Goal: Task Accomplishment & Management: Use online tool/utility

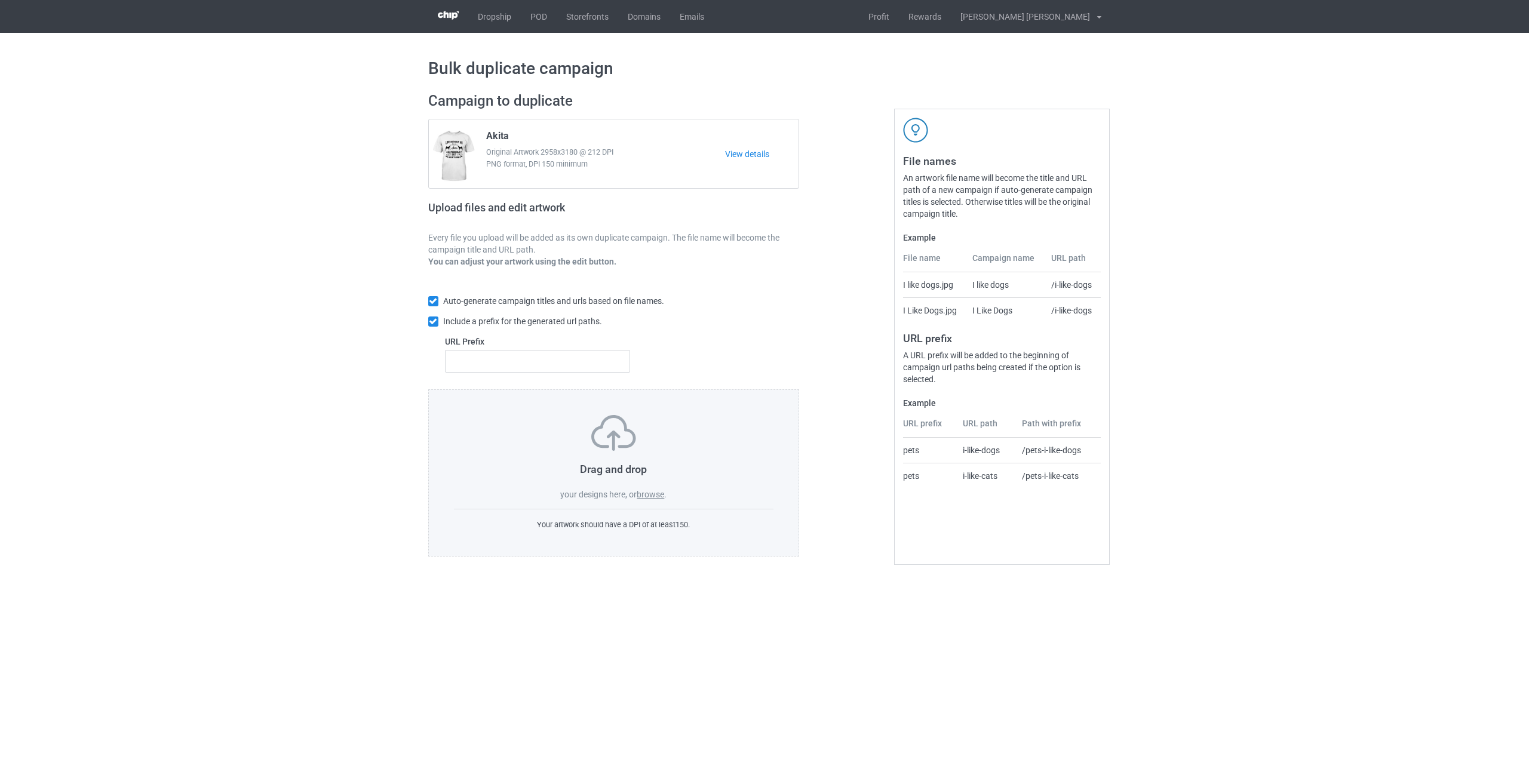
click at [654, 496] on label "browse" at bounding box center [650, 494] width 27 height 10
click at [0, 0] on input "browse" at bounding box center [0, 0] width 0 height 0
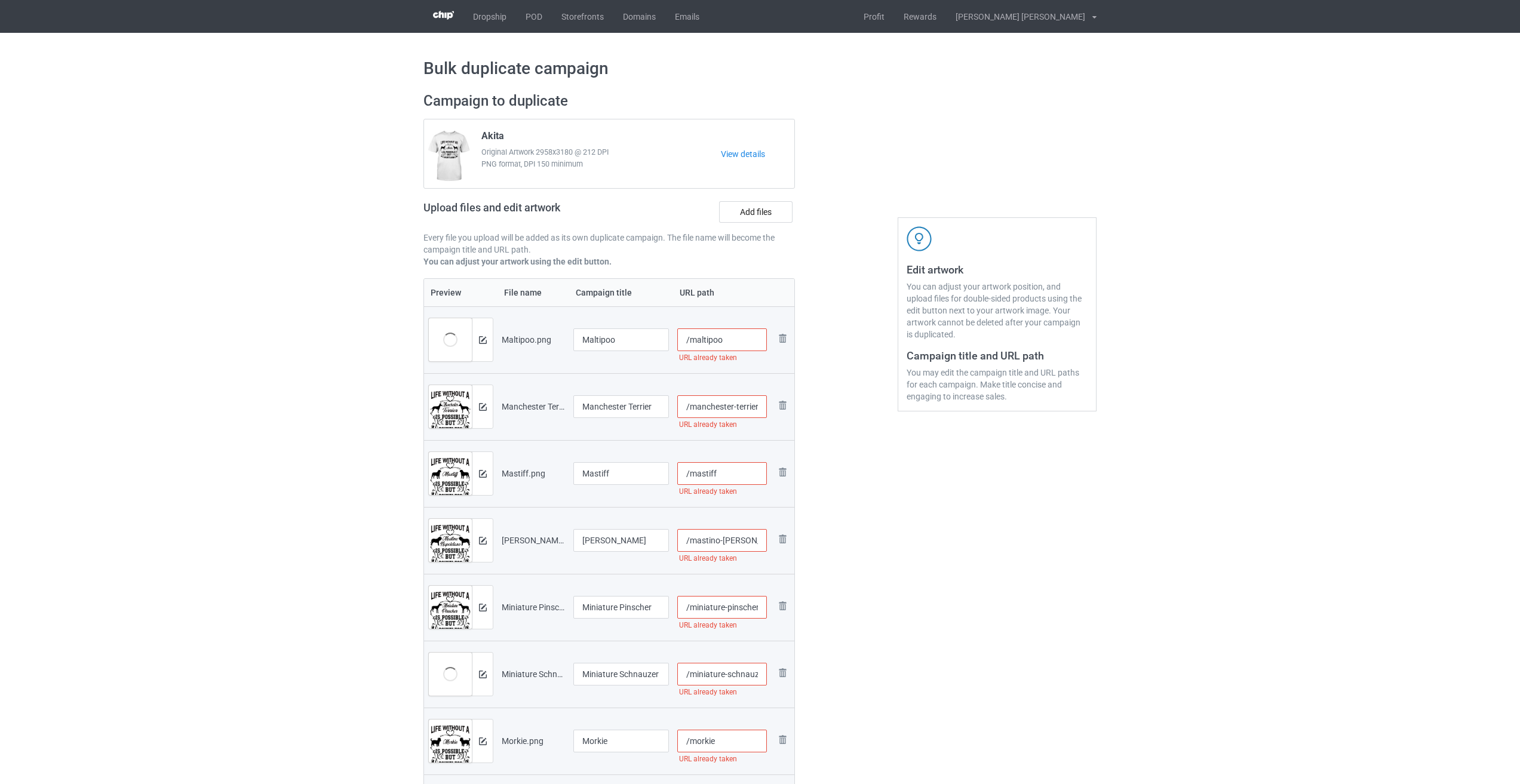
click at [738, 339] on input "/maltipoo" at bounding box center [722, 340] width 90 height 23
drag, startPoint x: 743, startPoint y: 339, endPoint x: 722, endPoint y: 339, distance: 21.0
click at [722, 339] on input "/maltipoo-lif2" at bounding box center [722, 340] width 90 height 23
type input "/maltipoo-lif2"
click at [763, 408] on input "/manchester-terrier" at bounding box center [722, 407] width 90 height 23
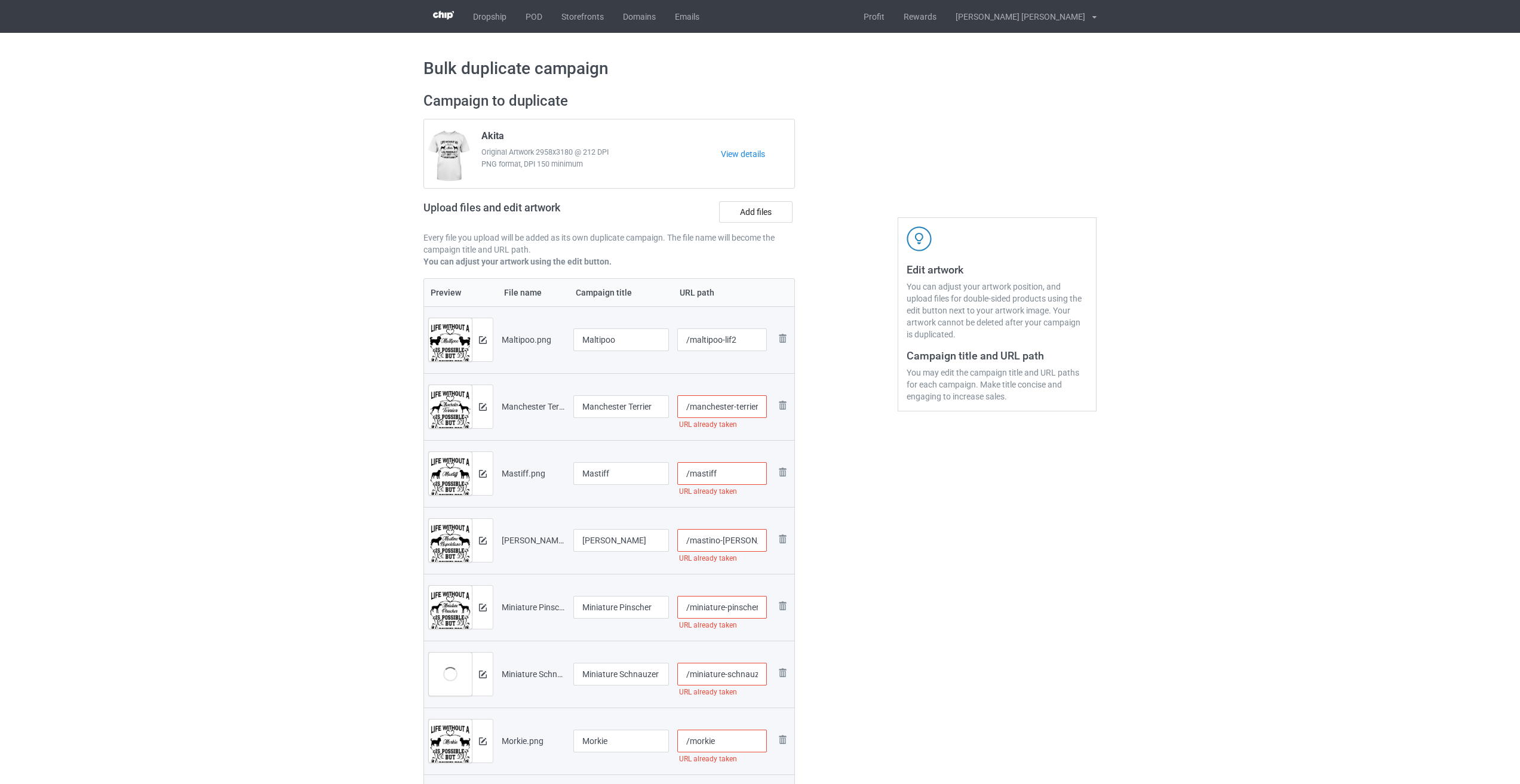
paste input "-lif2"
type input "/manchester-terrier-lif2"
click at [752, 484] on input "/mastiff" at bounding box center [722, 474] width 90 height 23
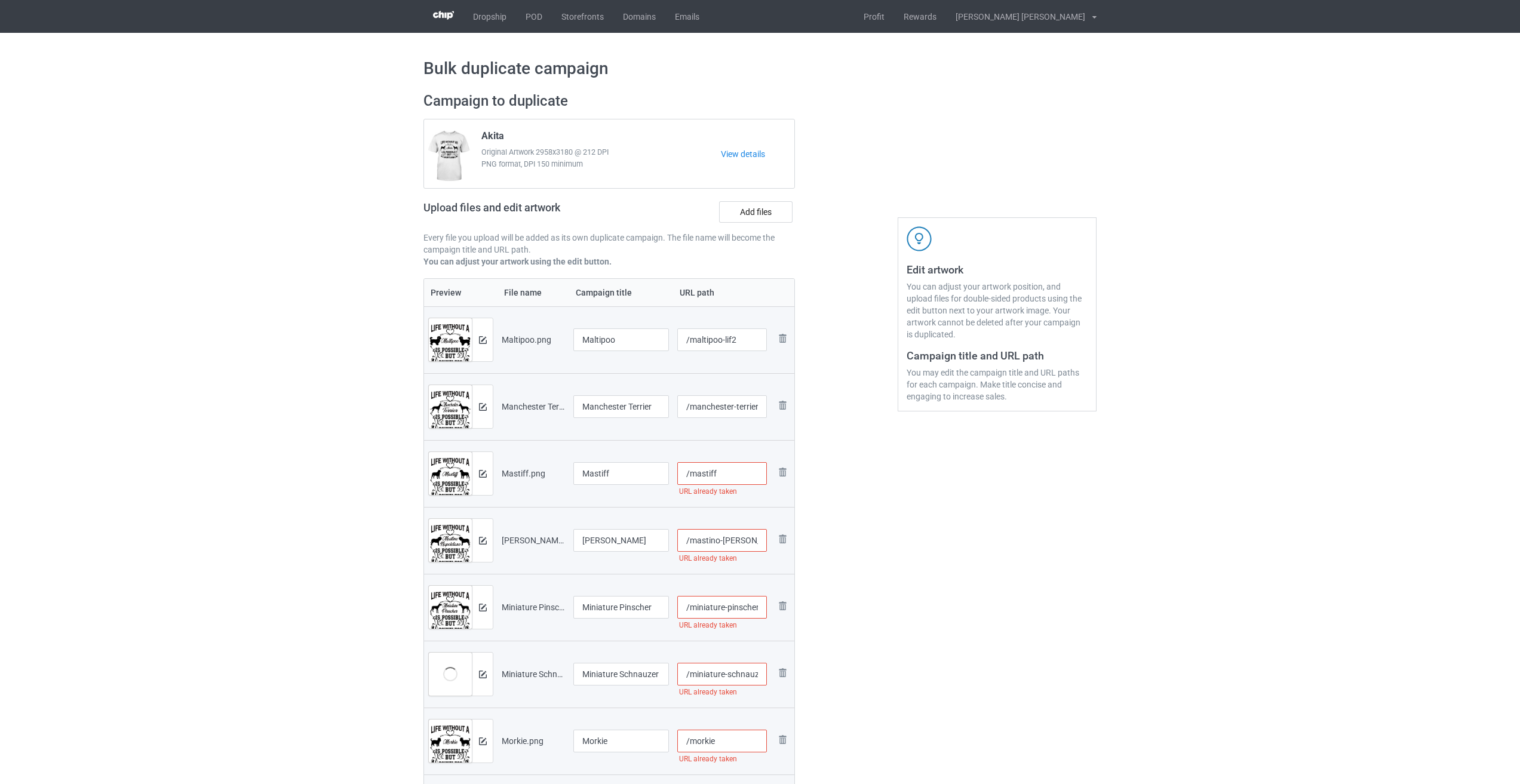
paste input "-lif2"
type input "/mastiff-lif2"
click at [743, 544] on input "/mastino-[PERSON_NAME]" at bounding box center [722, 541] width 90 height 23
paste input "-lif2"
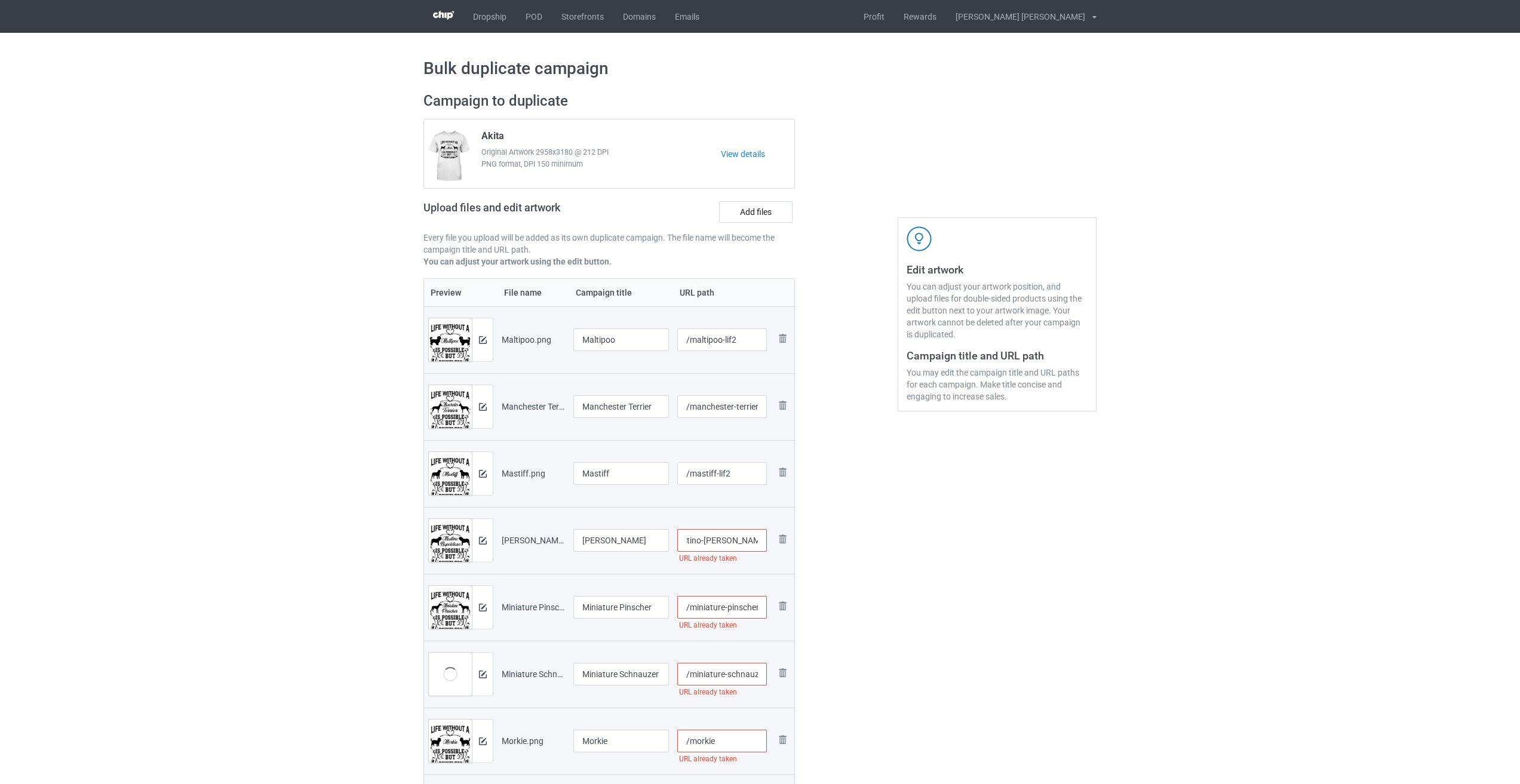
type input "/mastino-[PERSON_NAME]-lif2"
click at [727, 604] on input "/miniature-pinscher" at bounding box center [722, 607] width 90 height 23
paste input "-lif2"
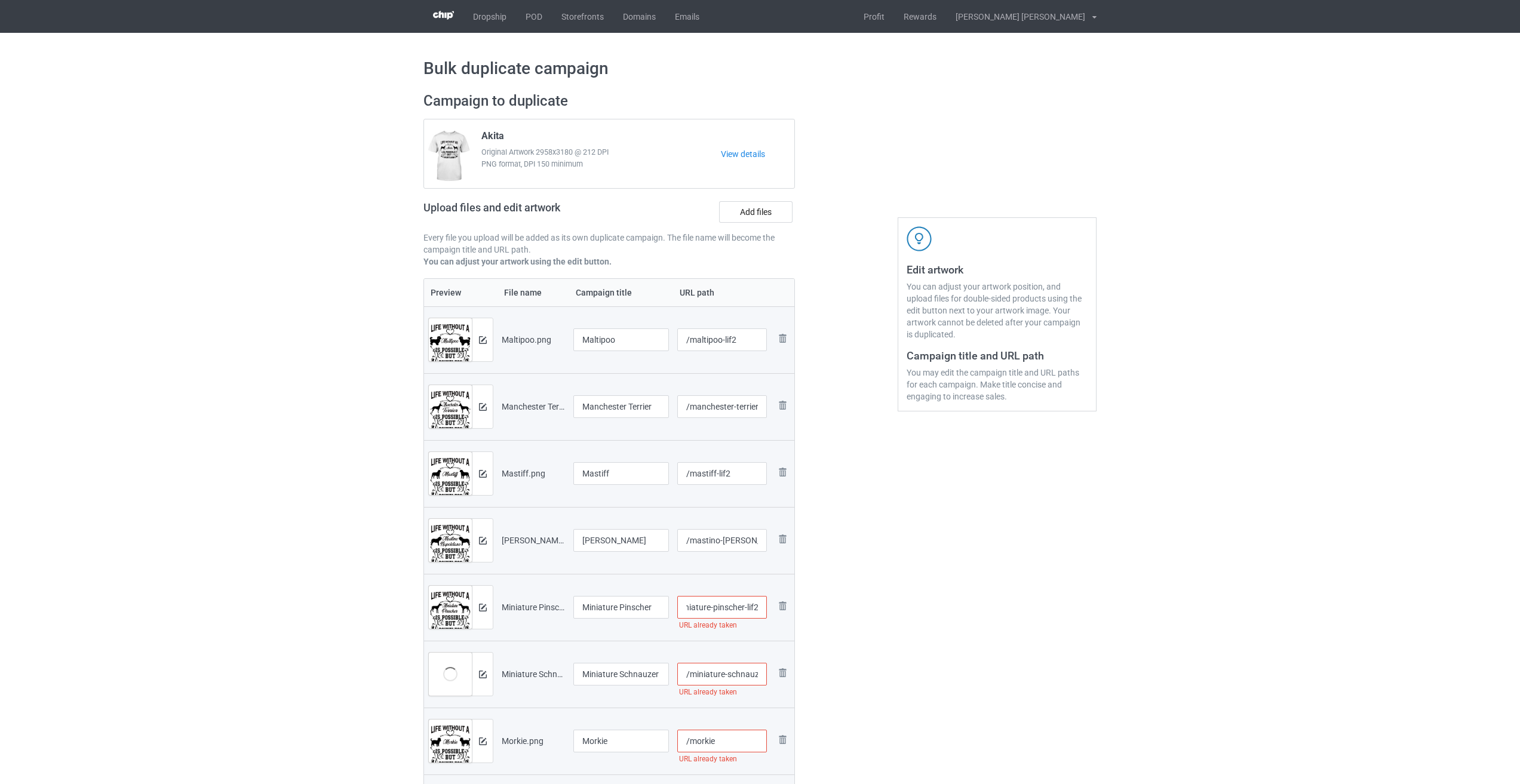
type input "/miniature-pinscher-lif2"
click at [721, 673] on input "/miniature-schnauzer" at bounding box center [722, 674] width 90 height 23
paste input "-lif2"
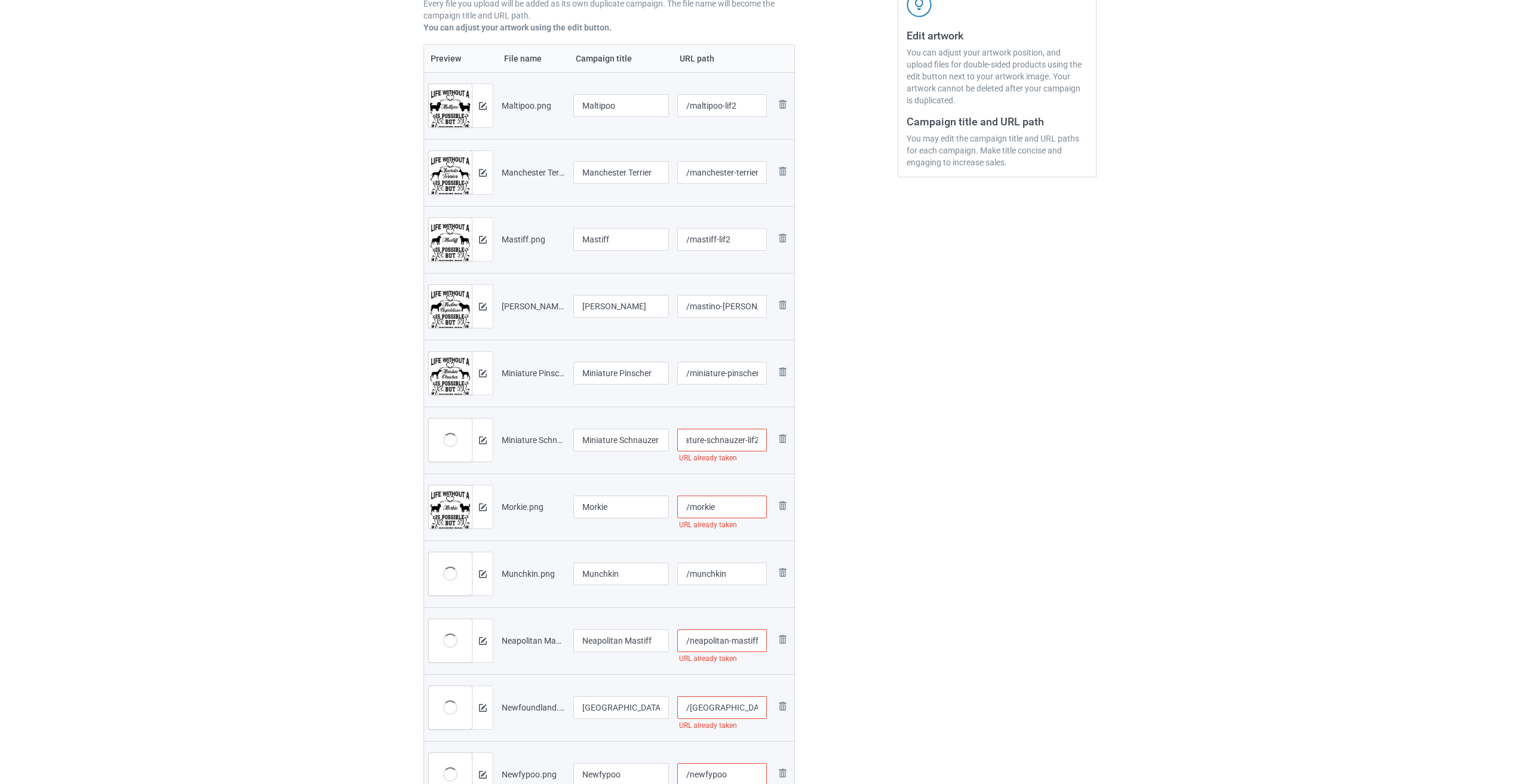
scroll to position [239, 0]
type input "/miniature-schnauzer-lif2"
click at [737, 502] on input "/morkie" at bounding box center [722, 502] width 90 height 23
paste input "-lif2"
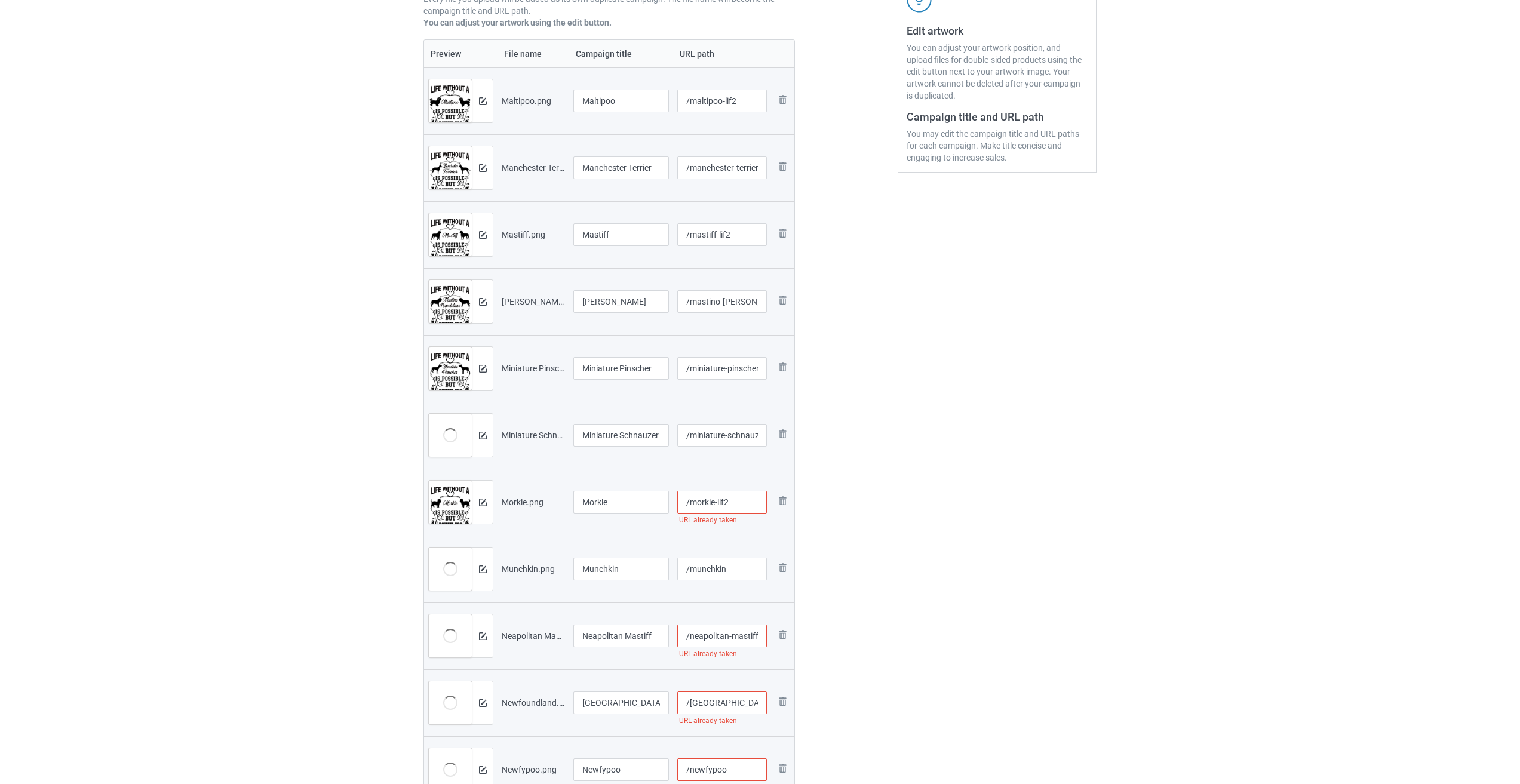
type input "/morkie-lif2"
click at [739, 565] on input "/munchkin" at bounding box center [722, 569] width 90 height 23
paste input "-lif2"
type input "/munchkin-lif2"
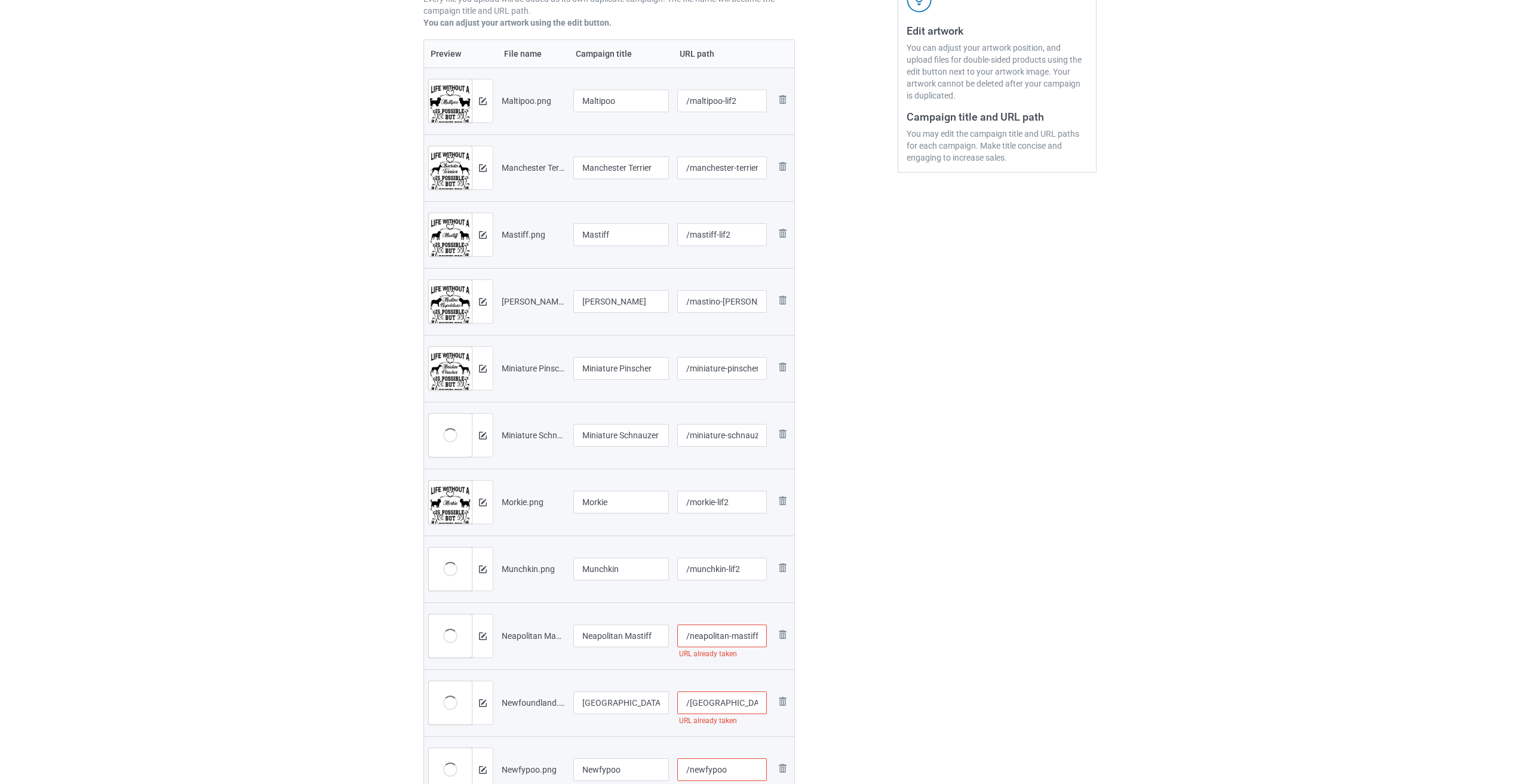
click at [735, 637] on input "/neapolitan-mastiff" at bounding box center [722, 636] width 90 height 23
paste input "-lif2"
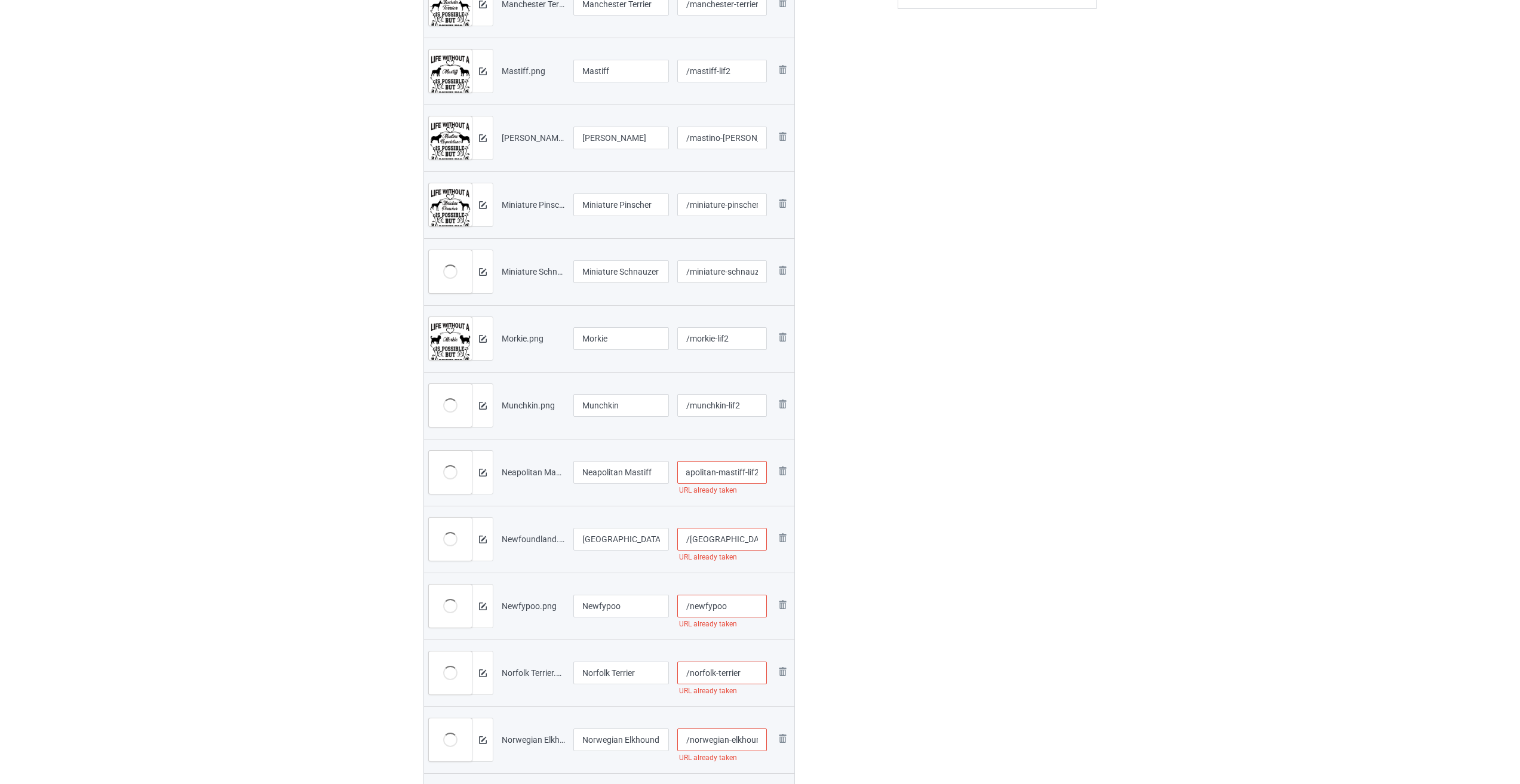
scroll to position [418, 0]
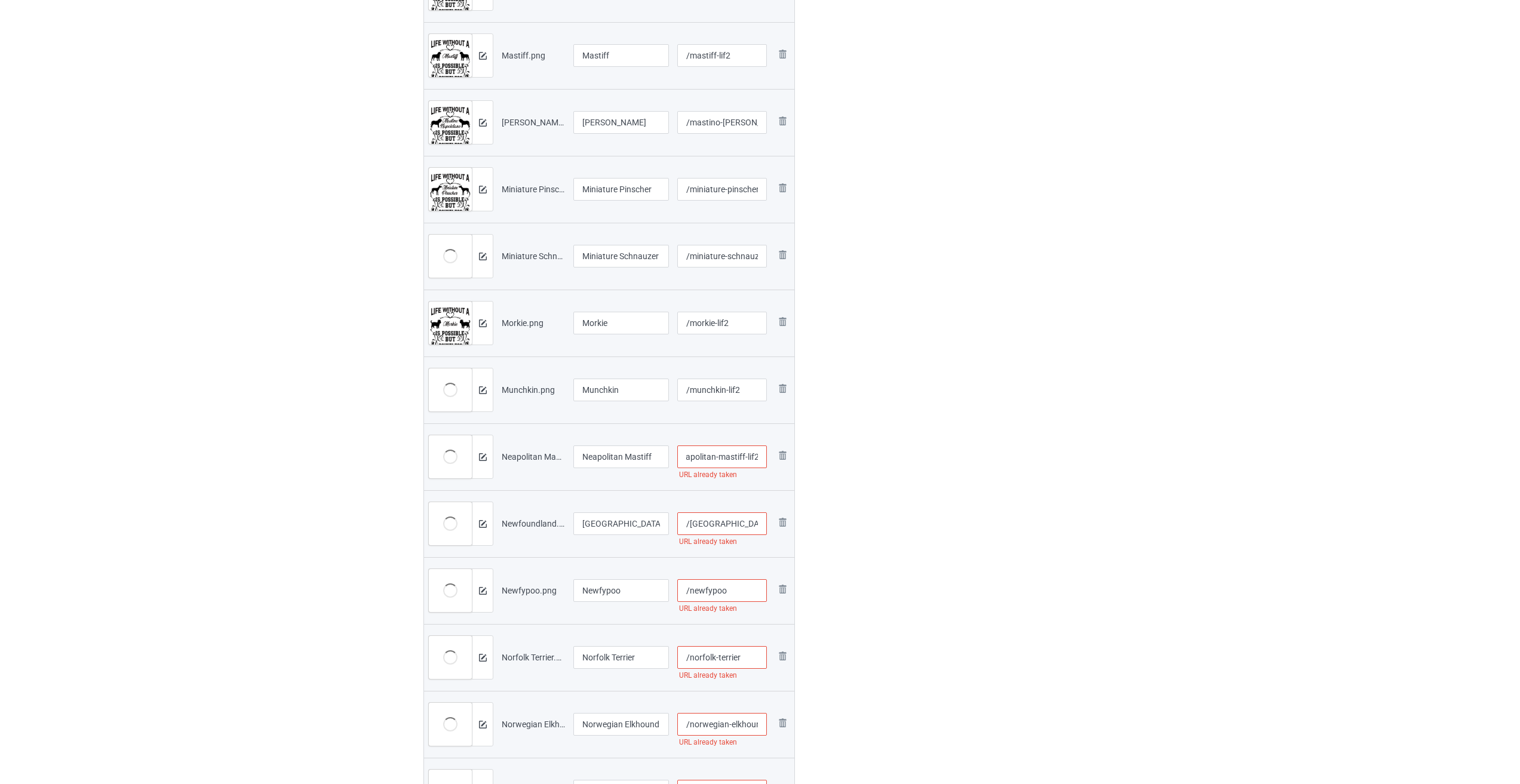
type input "/neapolitan-mastiff-lif2"
click at [751, 523] on input "/[GEOGRAPHIC_DATA]" at bounding box center [722, 523] width 90 height 23
paste input "-lif2"
type input "/newfoundland-lif2"
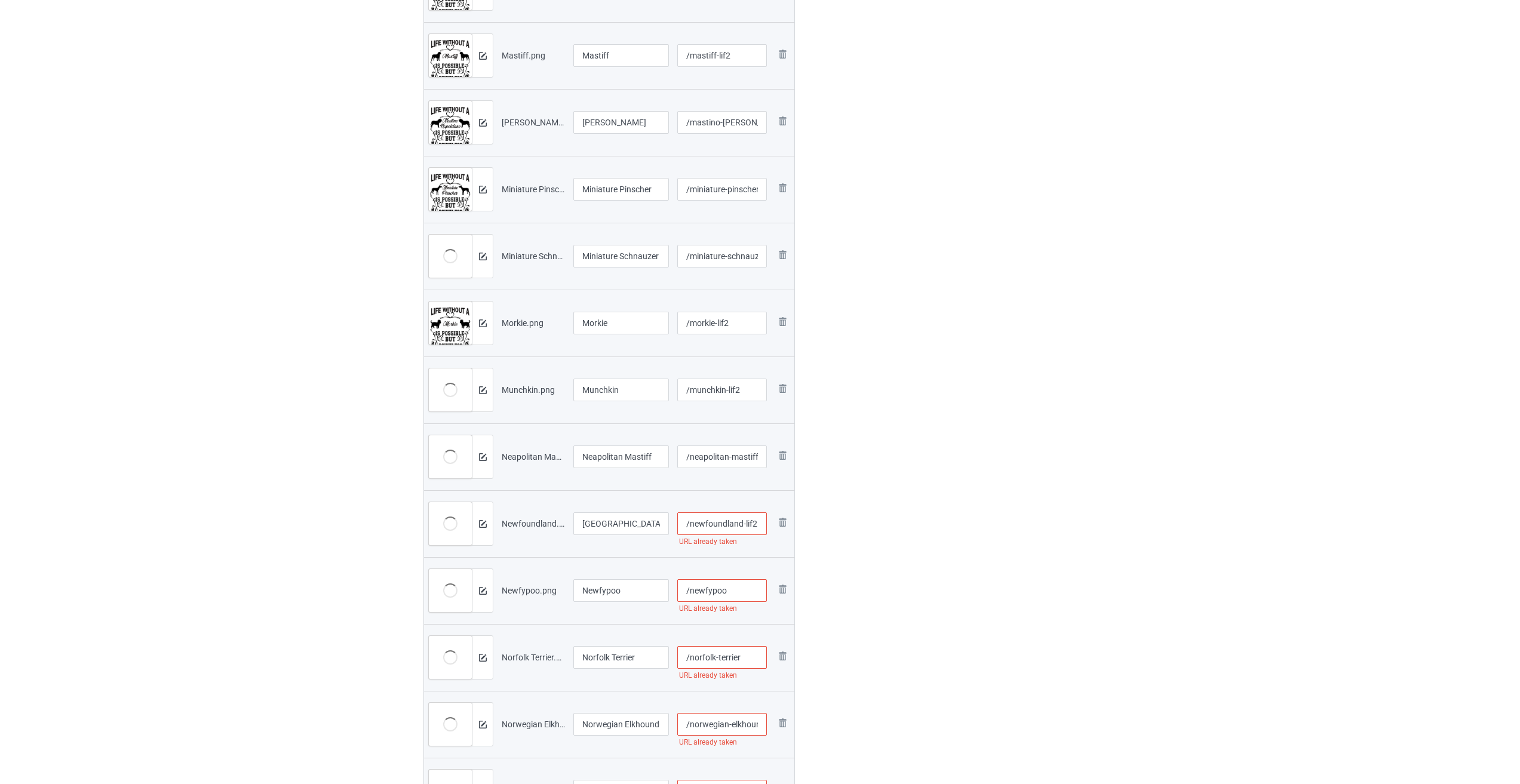
click at [725, 593] on input "/newfypoo" at bounding box center [722, 590] width 90 height 23
paste input "-lif2"
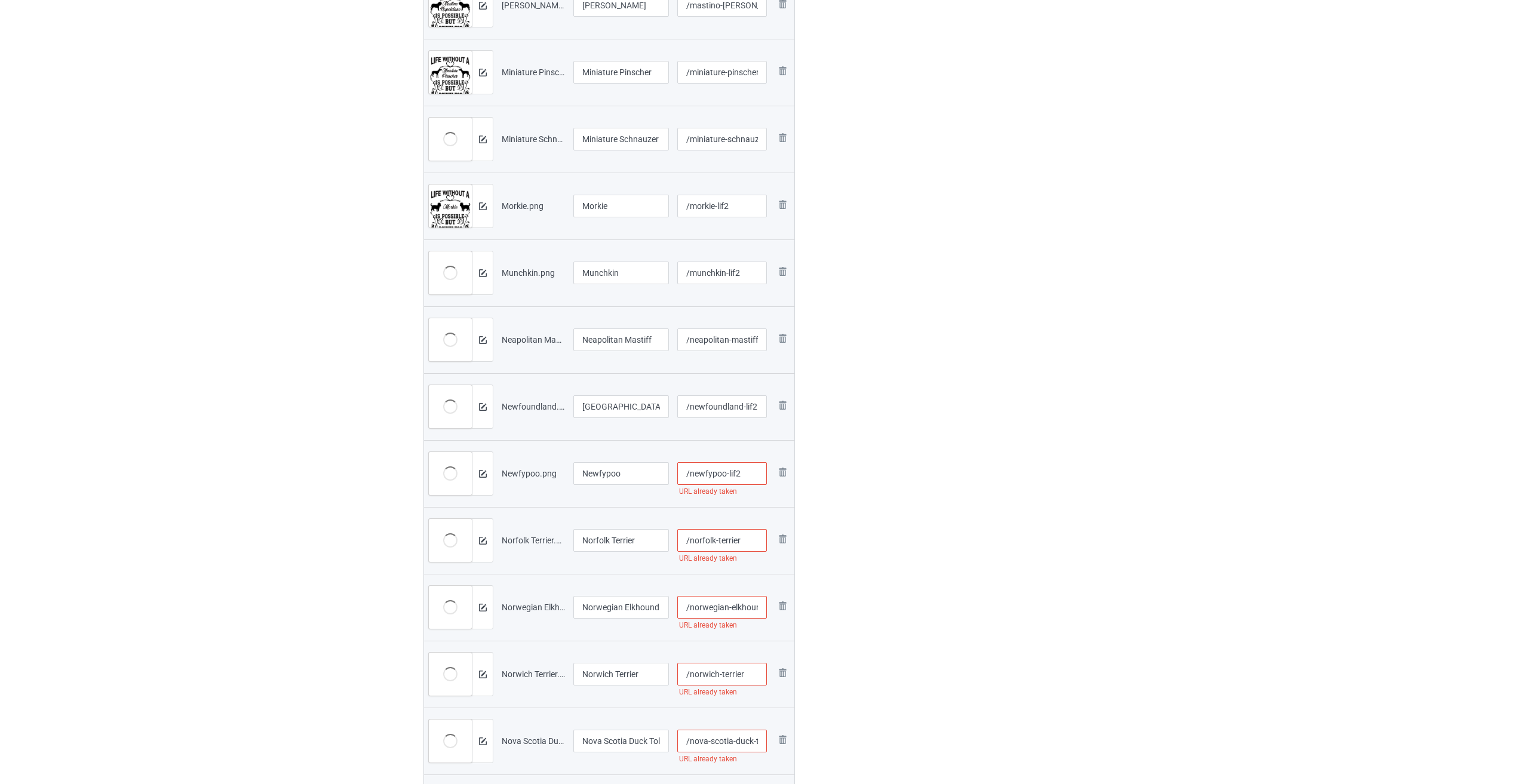
scroll to position [538, 0]
type input "/newfypoo-lif2"
click at [750, 536] on input "/norfolk-terrier" at bounding box center [722, 538] width 90 height 23
paste input "-lif2"
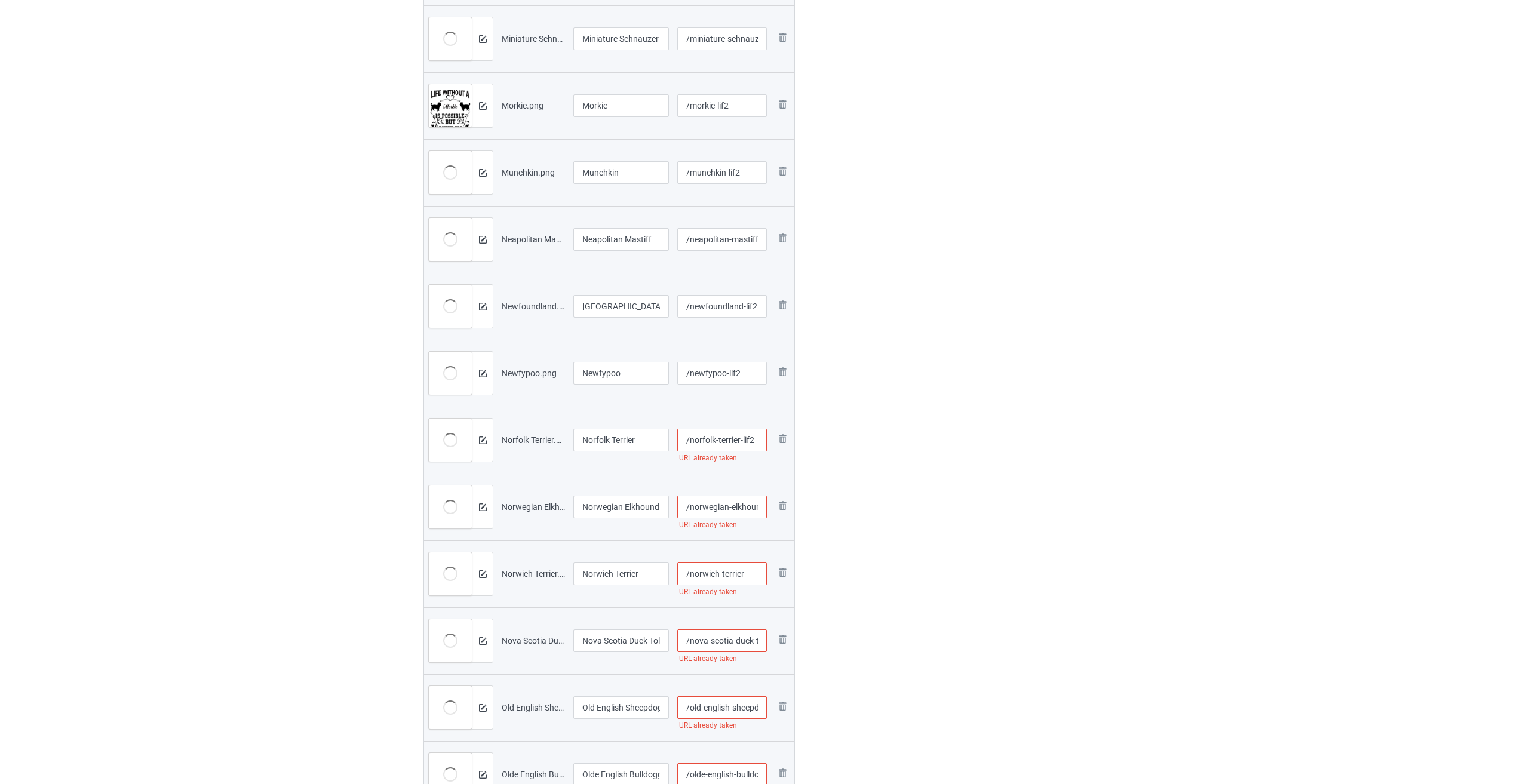
scroll to position [657, 0]
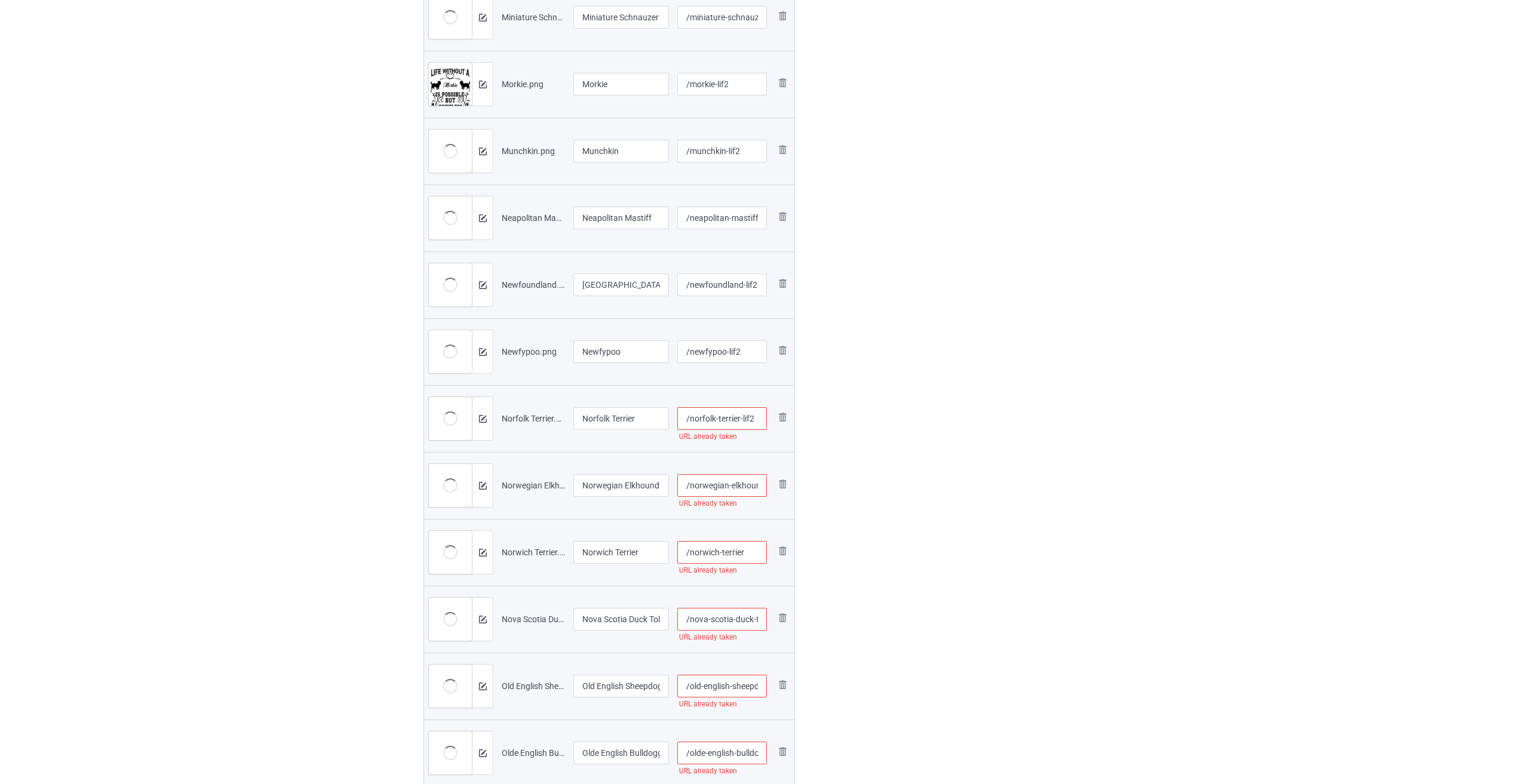
type input "/norfolk-terrier-lif2"
click at [719, 491] on input "/norwegian-elkhound" at bounding box center [722, 486] width 90 height 23
paste input "-lif2"
type input "/norwegian-elkhound-lif2"
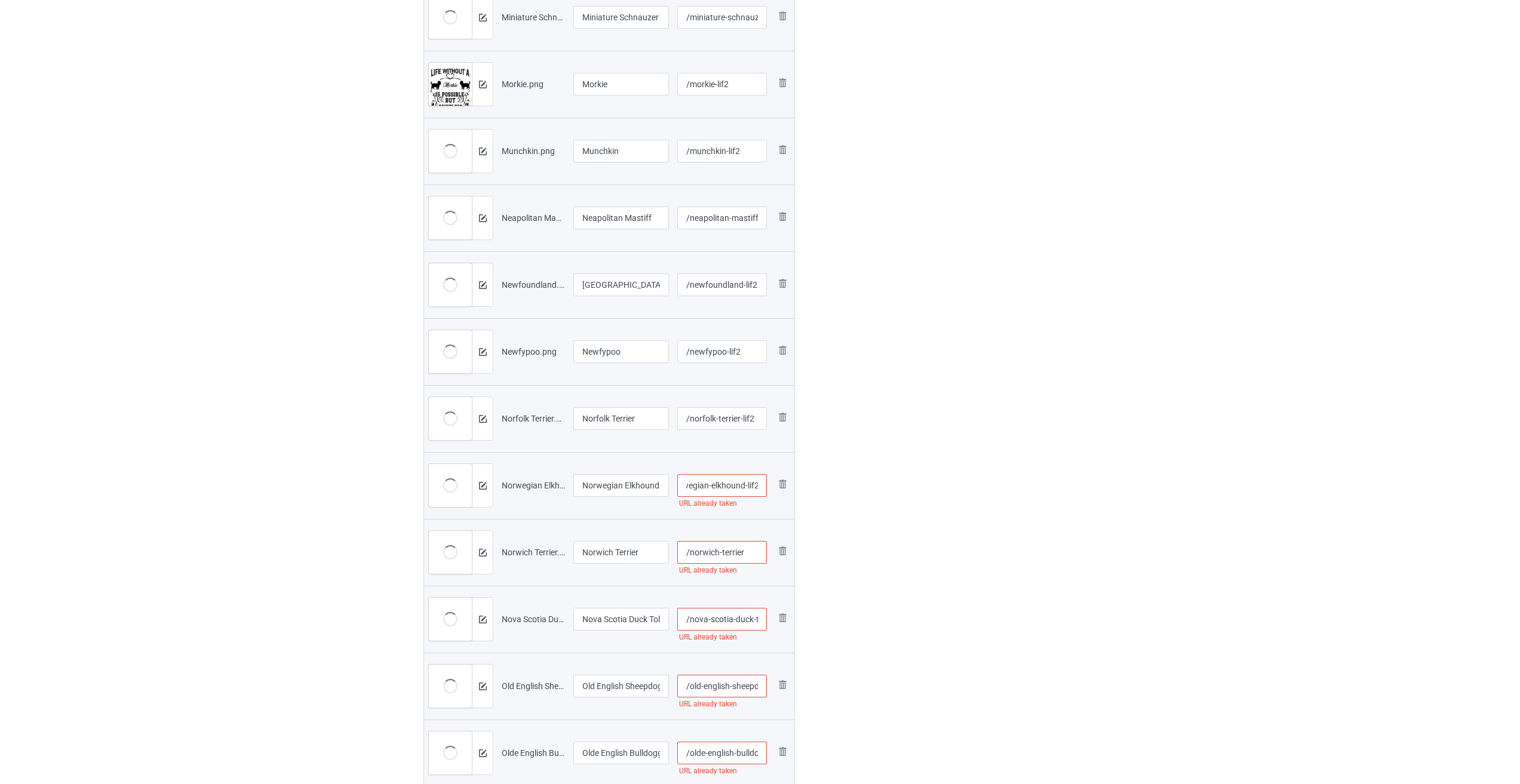
scroll to position [0, 0]
click at [750, 554] on input "/norwich-terrier" at bounding box center [722, 552] width 90 height 23
paste input "-lif2"
type input "/norwich-terrier-lif2"
click at [728, 623] on input "/nova-scotia-duck-tolling-retriever" at bounding box center [722, 619] width 90 height 23
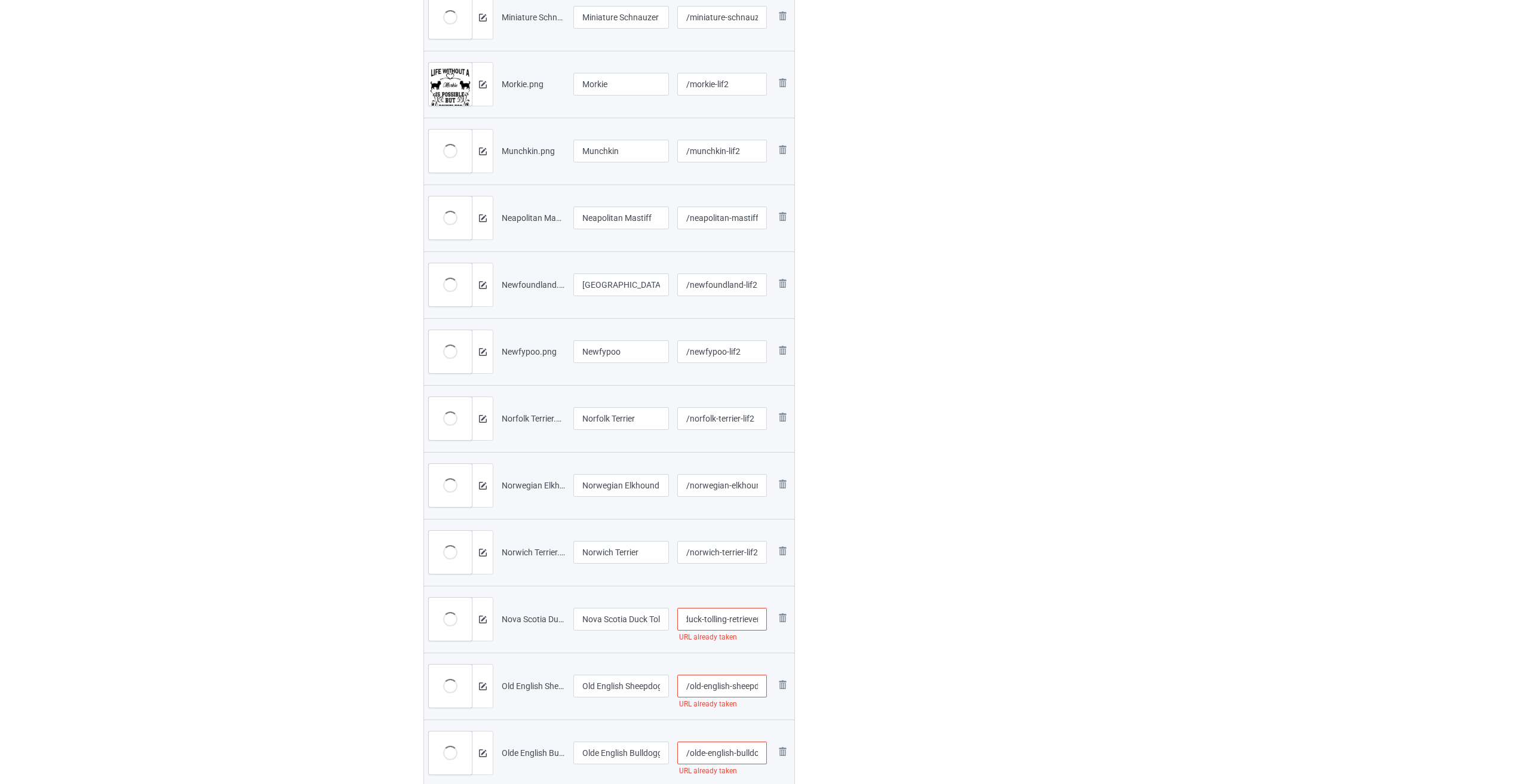
paste input "-lif2"
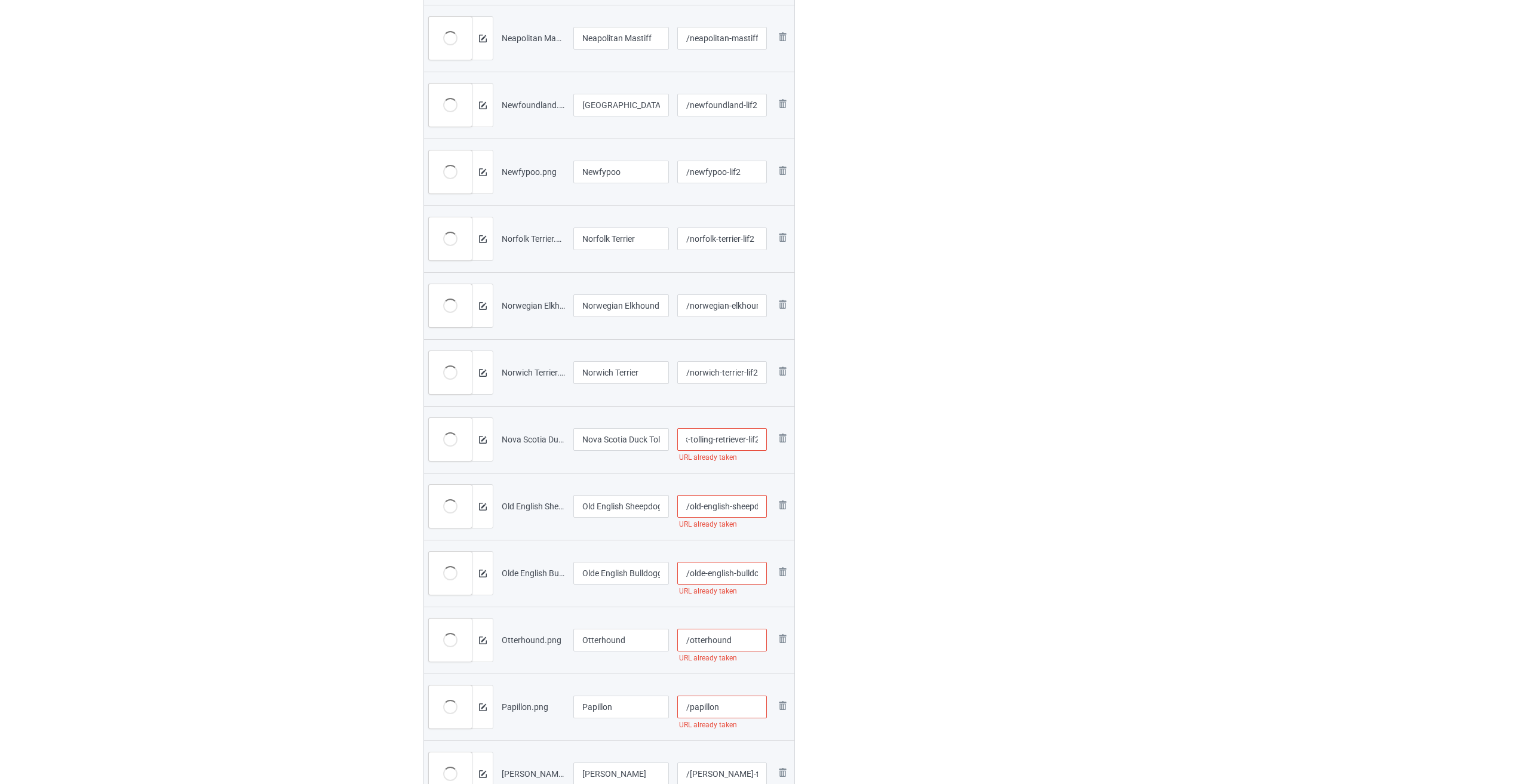
scroll to position [895, 0]
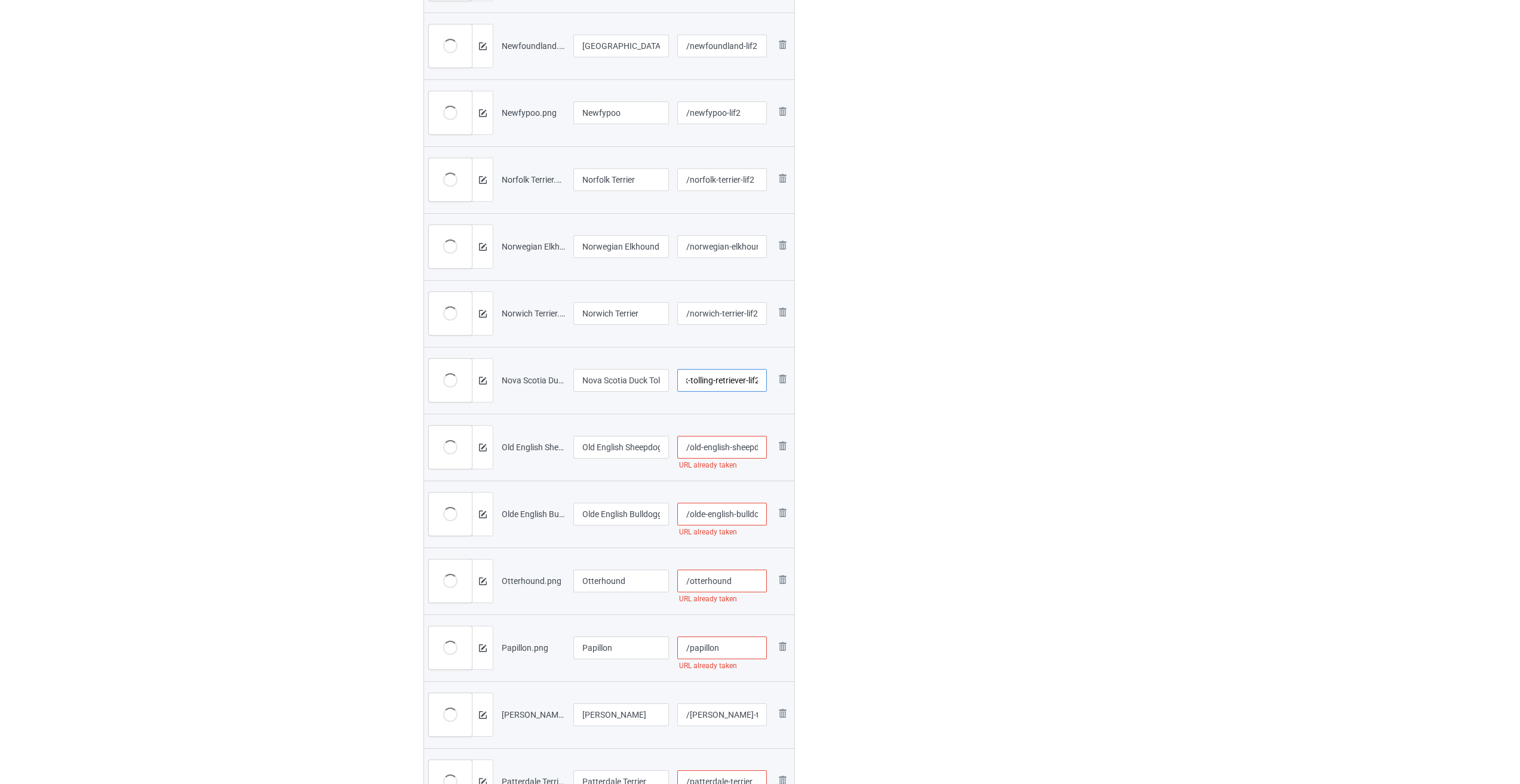
type input "/nova-scotia-duck-tolling-retriever-lif2"
click at [728, 447] on input "/old-english-sheepdog" at bounding box center [722, 447] width 90 height 23
paste input "-lif2"
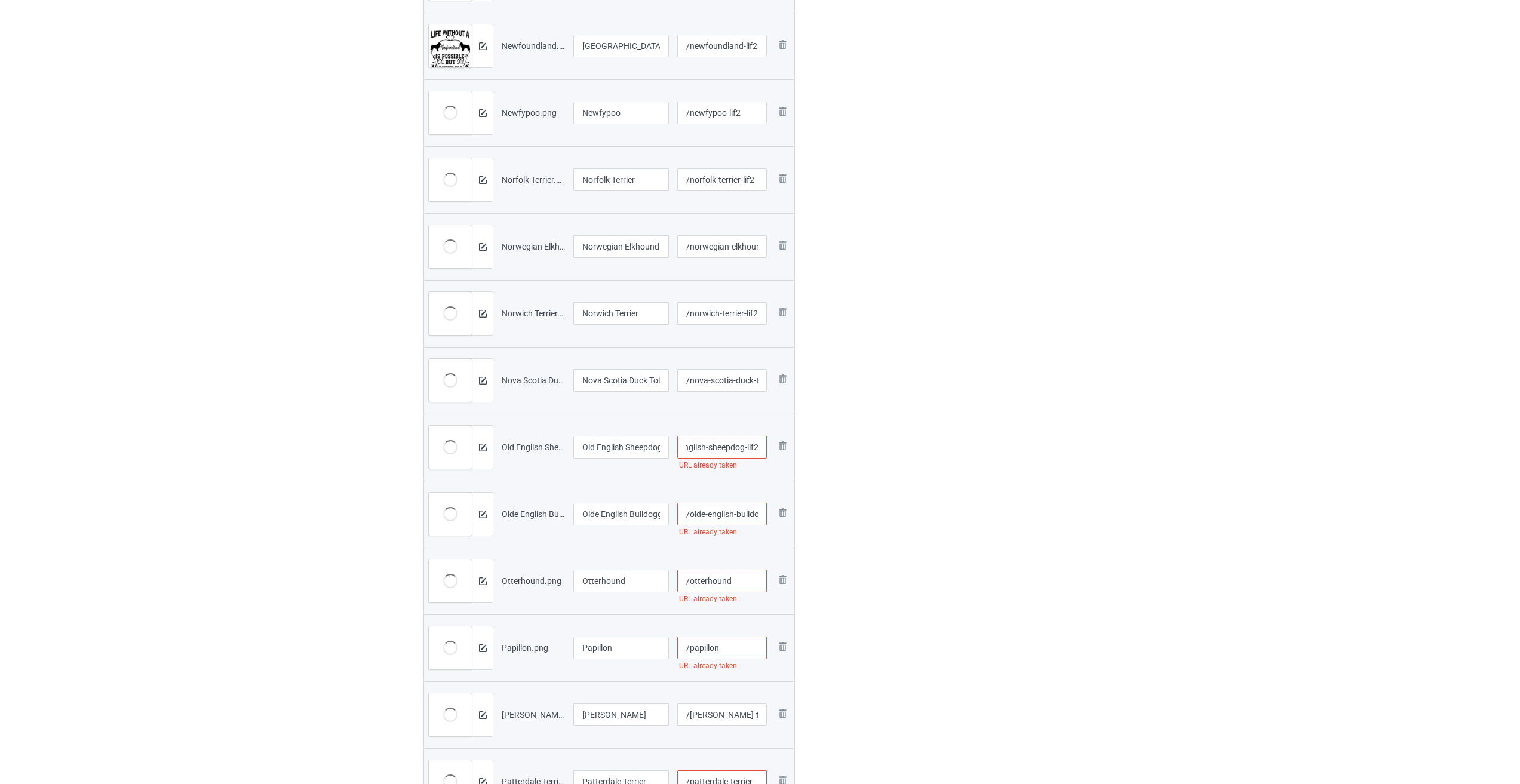
type input "/old-english-sheepdog-lif2"
click at [732, 517] on input "/olde-english-bulldogges" at bounding box center [722, 514] width 90 height 23
paste input "-lif2"
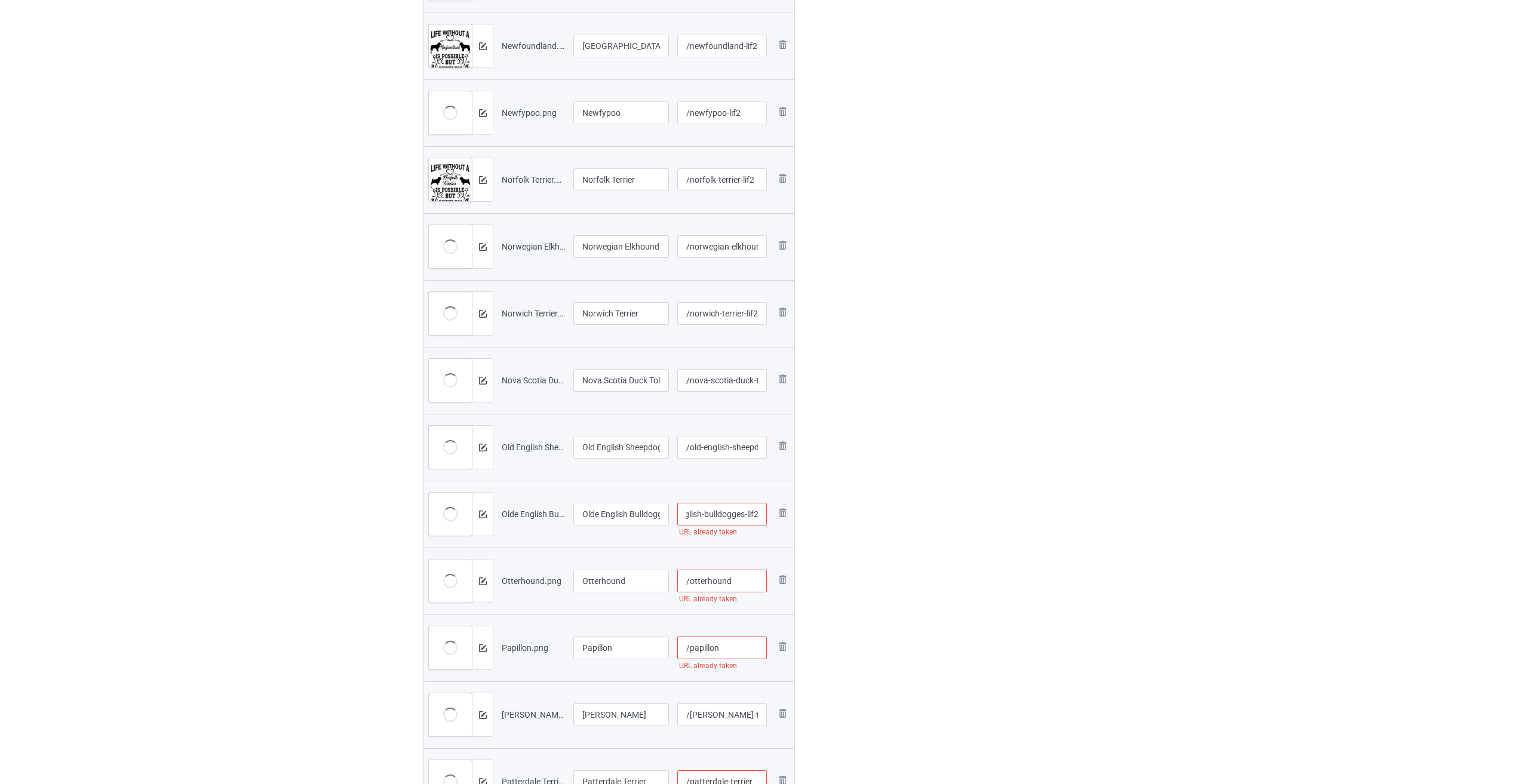
type input "/olde-english-bulldogges-lif2"
click at [741, 581] on input "/otterhound" at bounding box center [722, 581] width 90 height 23
paste input "-lif2"
type input "/otterhound-lif2"
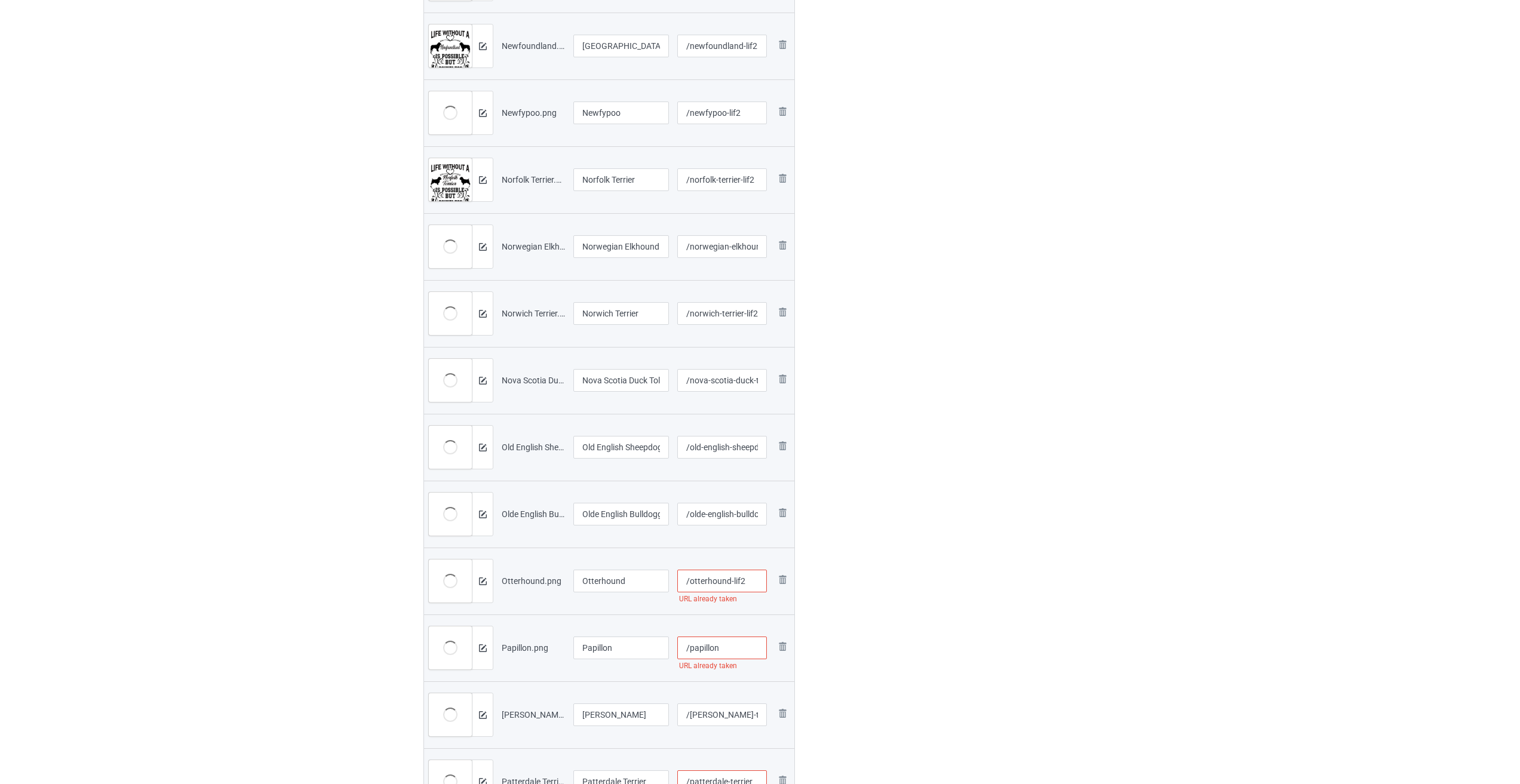
click at [725, 645] on input "/papillon" at bounding box center [722, 648] width 90 height 23
paste input "-lif2"
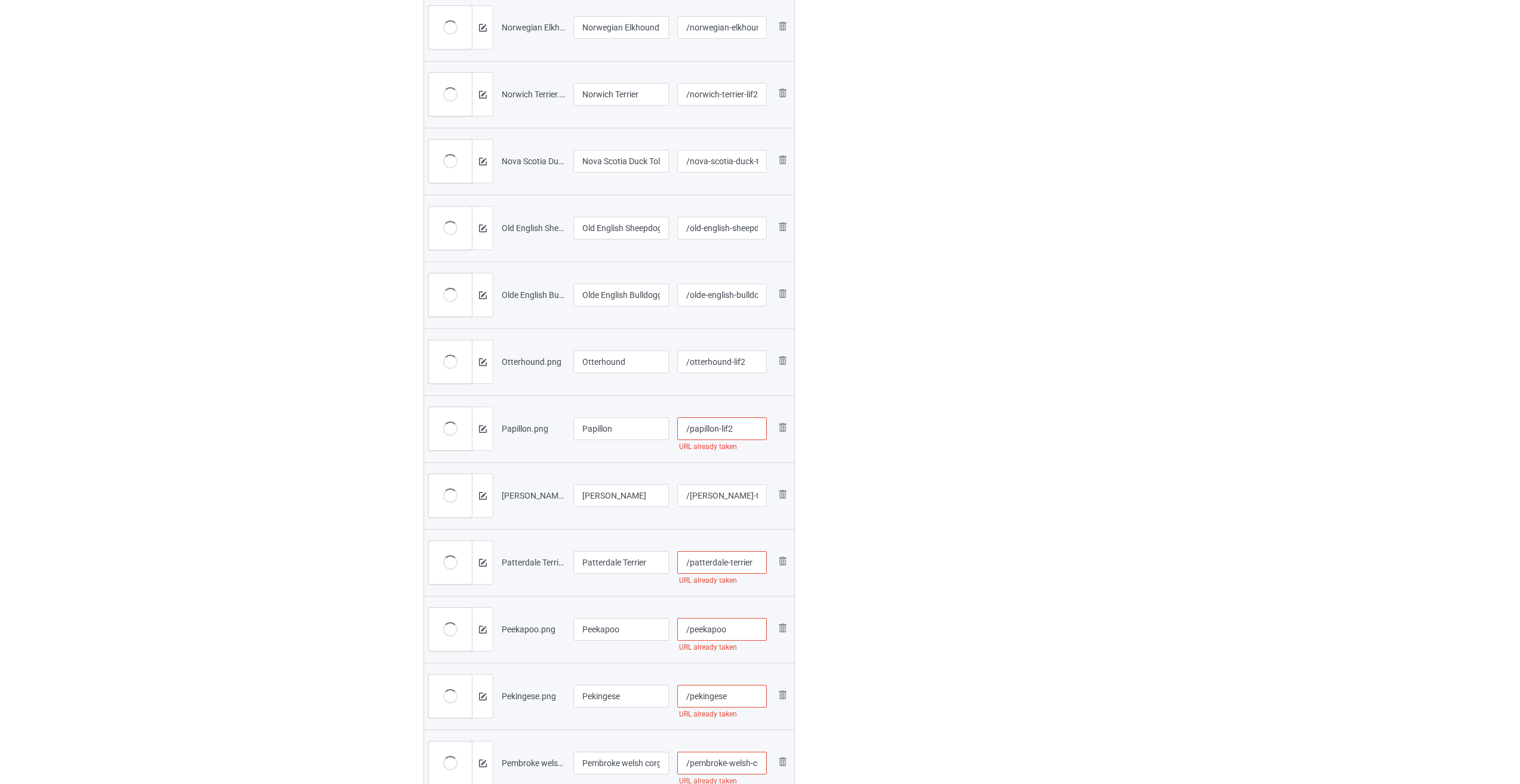
scroll to position [1135, 0]
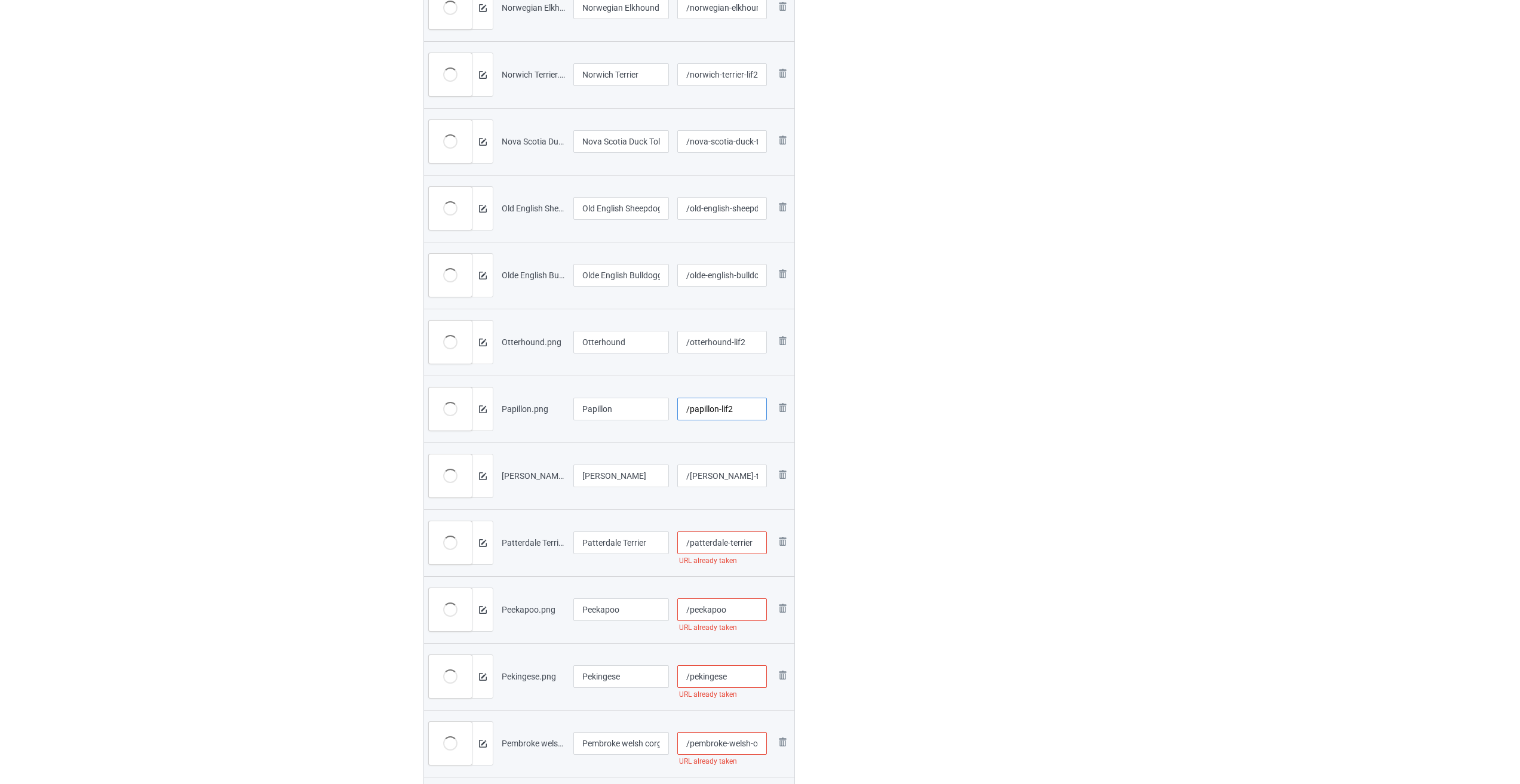
type input "/papillon-lif2"
click at [737, 476] on input "/[PERSON_NAME]-terrier" at bounding box center [722, 476] width 90 height 23
paste input "-lif2"
type input "/[PERSON_NAME]-terrier-lif2"
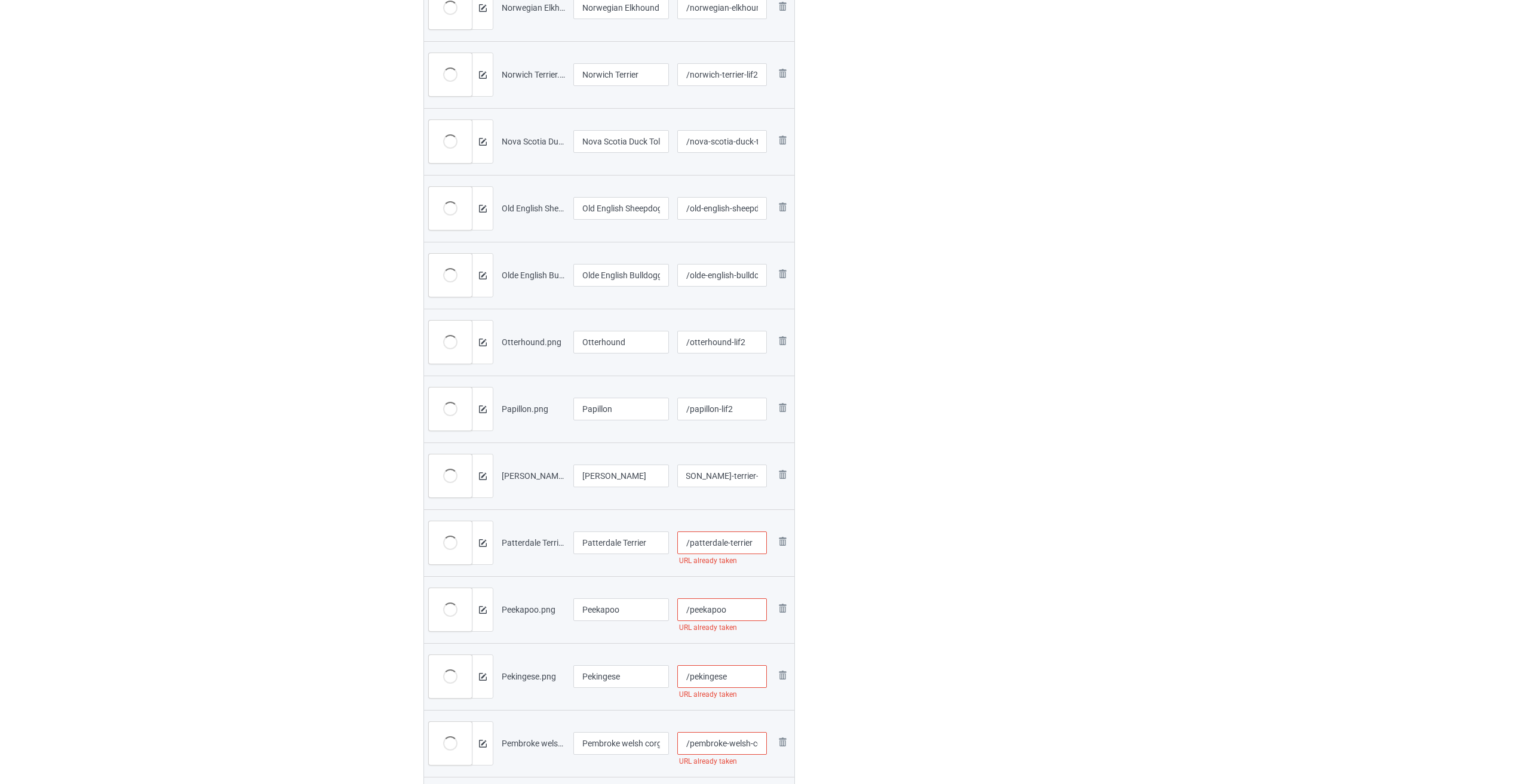
click at [743, 541] on input "/patterdale-terrier" at bounding box center [722, 543] width 90 height 23
paste input "-lif2"
type input "/patterdale-terrier-lif2"
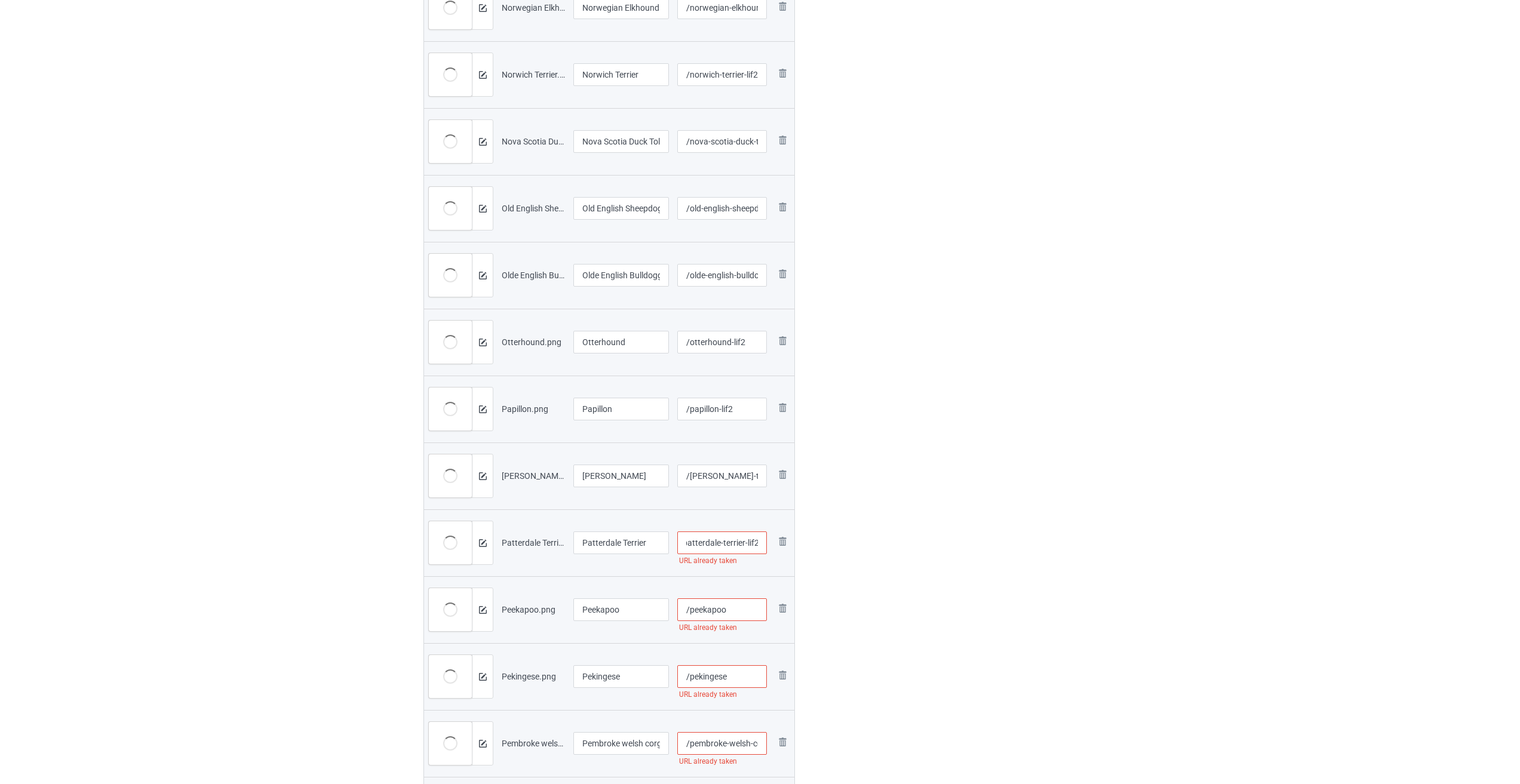
click at [733, 606] on input "/peekapoo" at bounding box center [722, 610] width 90 height 23
paste input "-lif2"
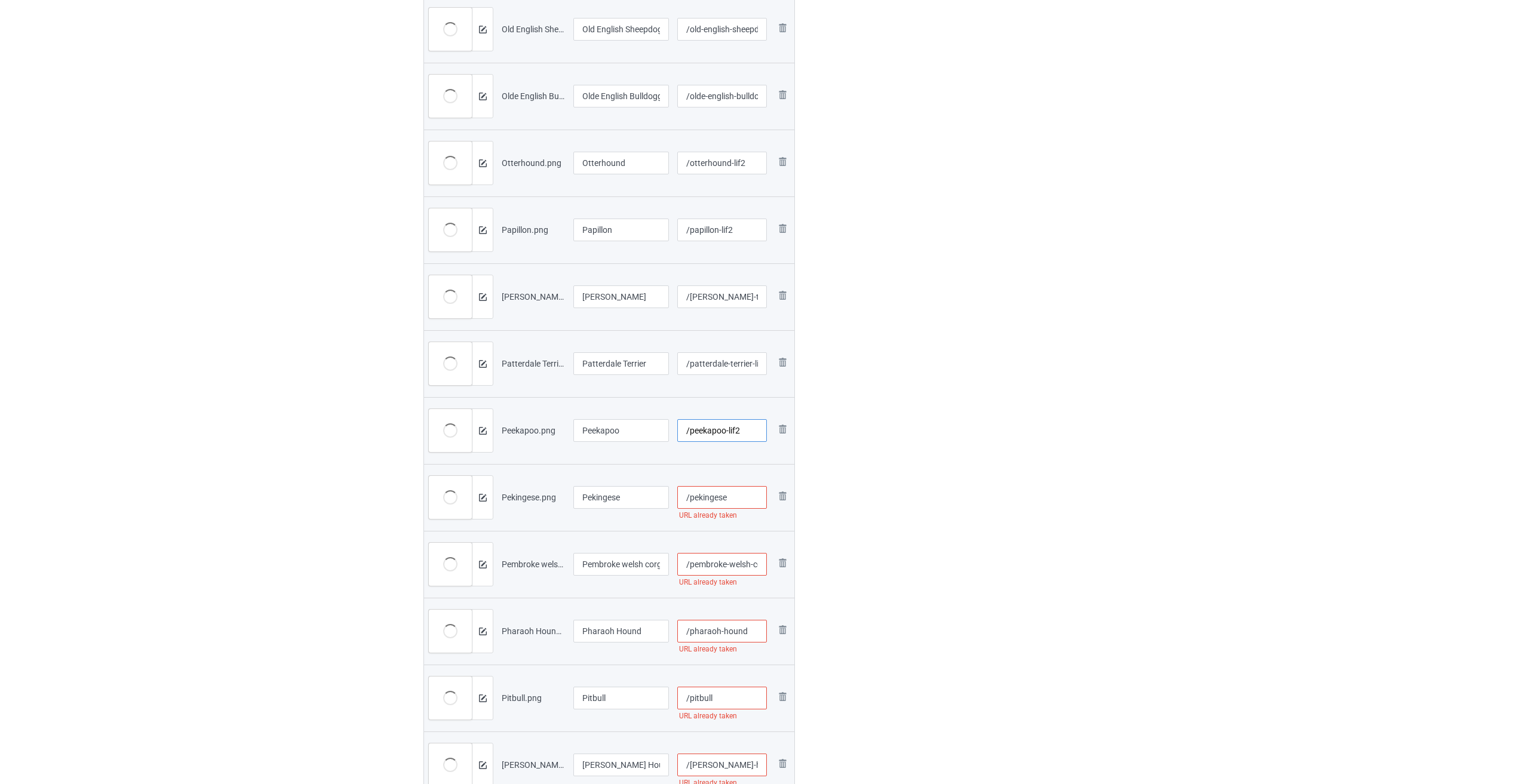
type input "/peekapoo-lif2"
click at [737, 499] on input "/pekingese" at bounding box center [722, 497] width 90 height 23
paste input "-lif2"
type input "/pekingese-lif2"
click at [737, 561] on input "/pembroke-welsh-corgi" at bounding box center [722, 564] width 90 height 23
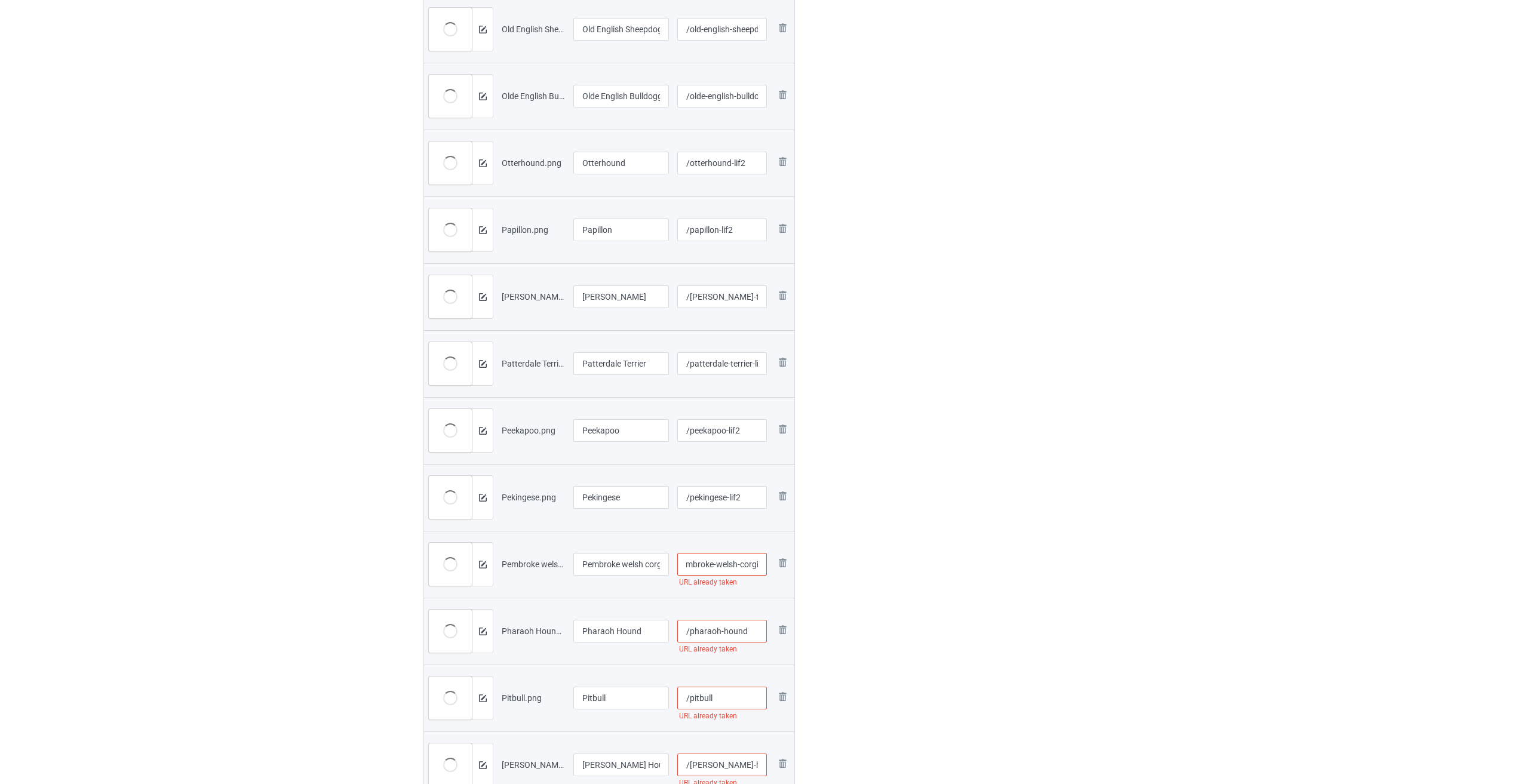
paste input "-lif2"
type input "/pembroke-welsh-corgi-lif2"
click at [755, 630] on input "/pharaoh-hound" at bounding box center [722, 631] width 90 height 23
paste input "-lif2"
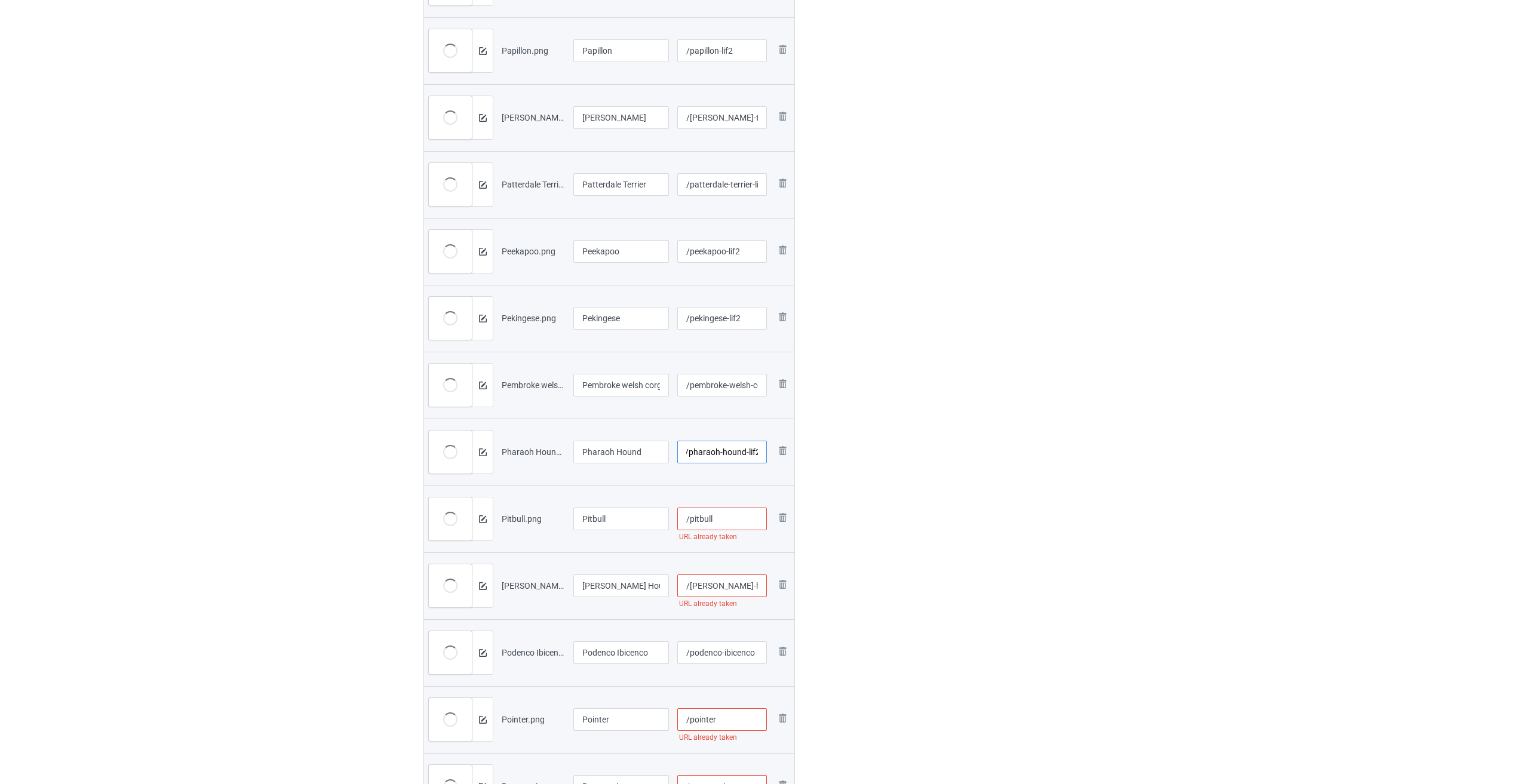
type input "/pharaoh-hound-lif2"
click at [733, 524] on input "/pitbull" at bounding box center [722, 519] width 90 height 23
paste input "-lif2"
type input "/pitbull-lif2"
click at [734, 583] on input "/[PERSON_NAME]-hound" at bounding box center [722, 586] width 90 height 23
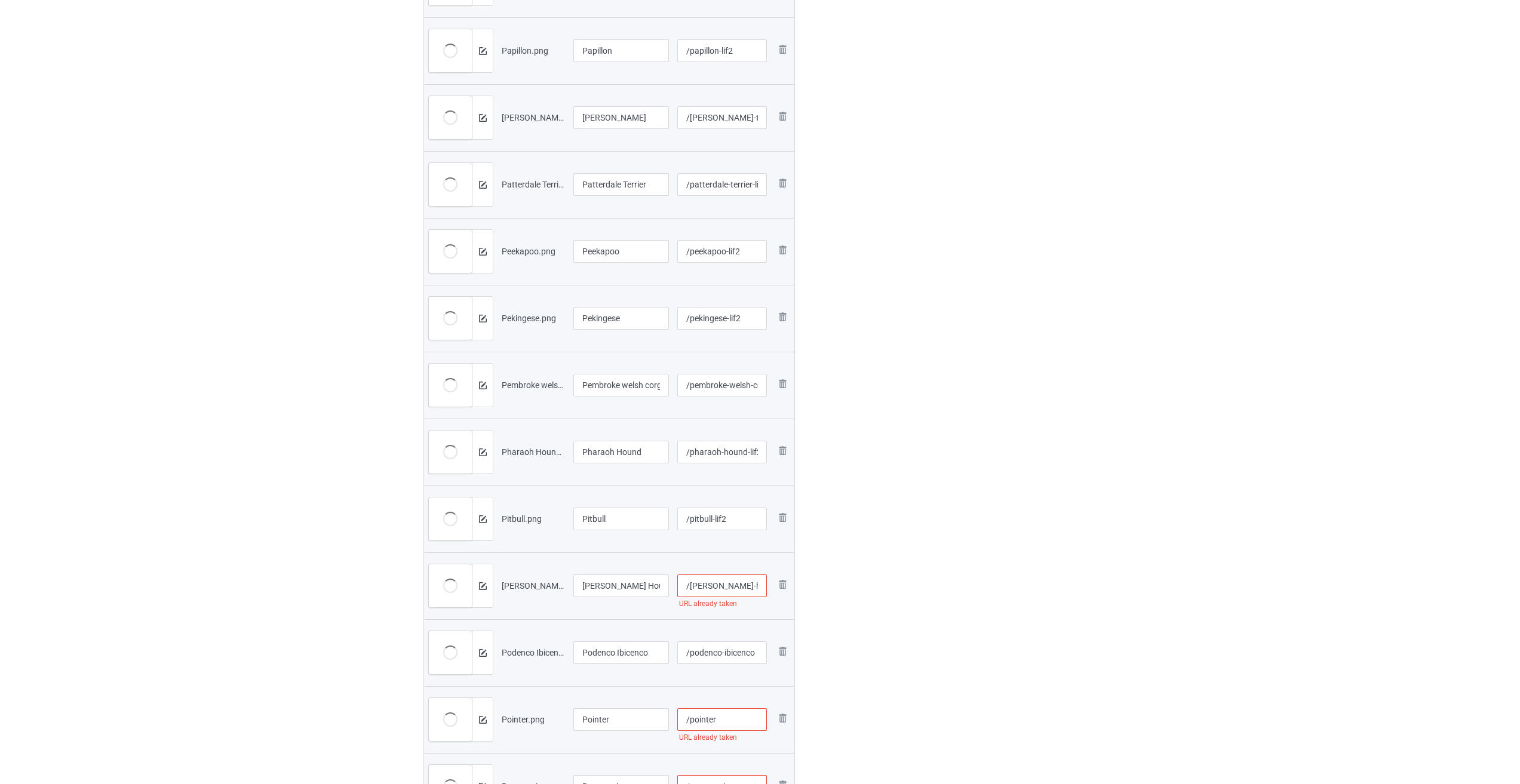
paste input "-lif2"
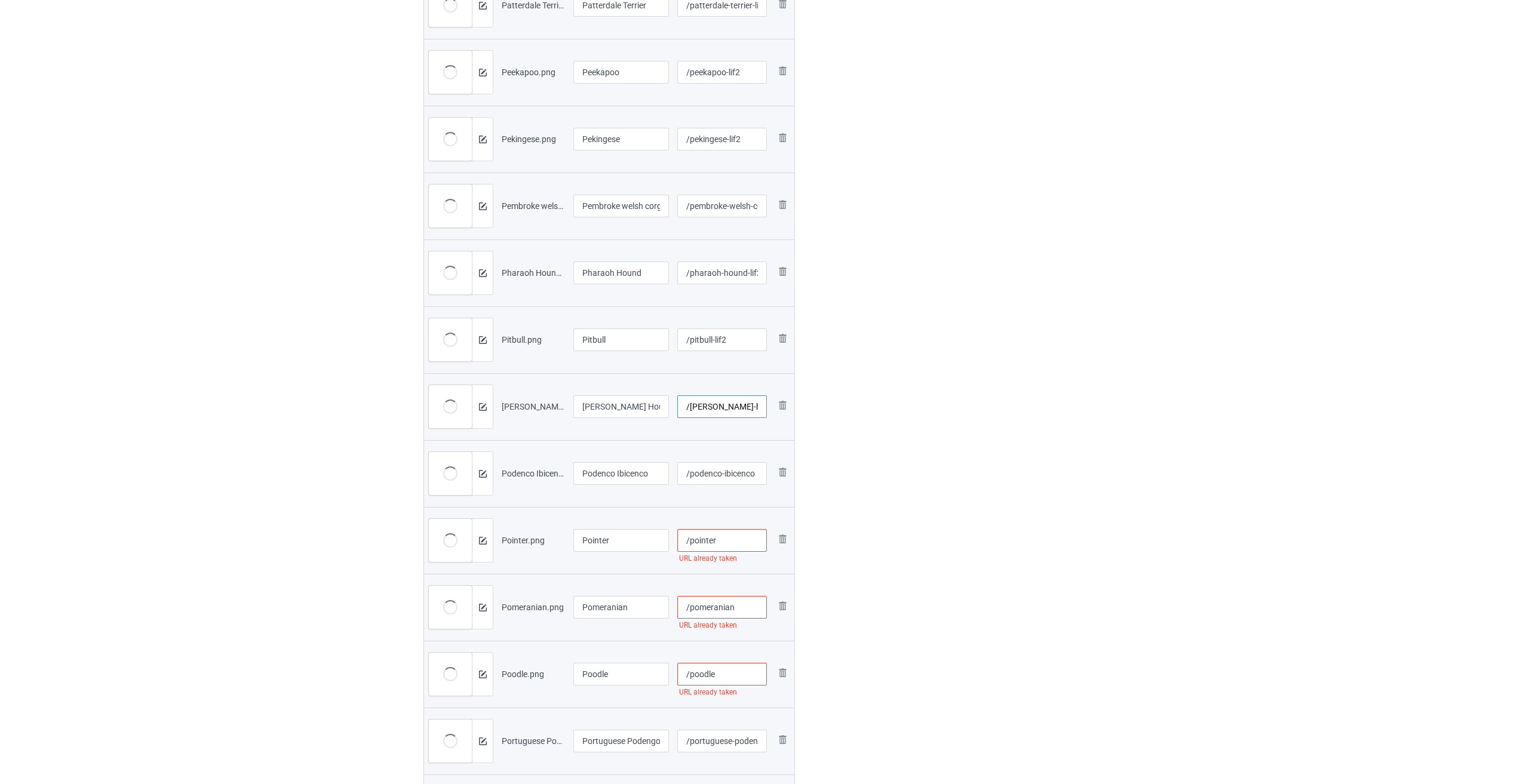
type input "/[PERSON_NAME]-hound-lif2"
click at [740, 471] on input "/podenco-ibicenco" at bounding box center [722, 474] width 90 height 23
paste input "-lif2"
type input "/podenco-ibicenco-lif2"
click at [728, 536] on input "/pointer" at bounding box center [722, 541] width 90 height 23
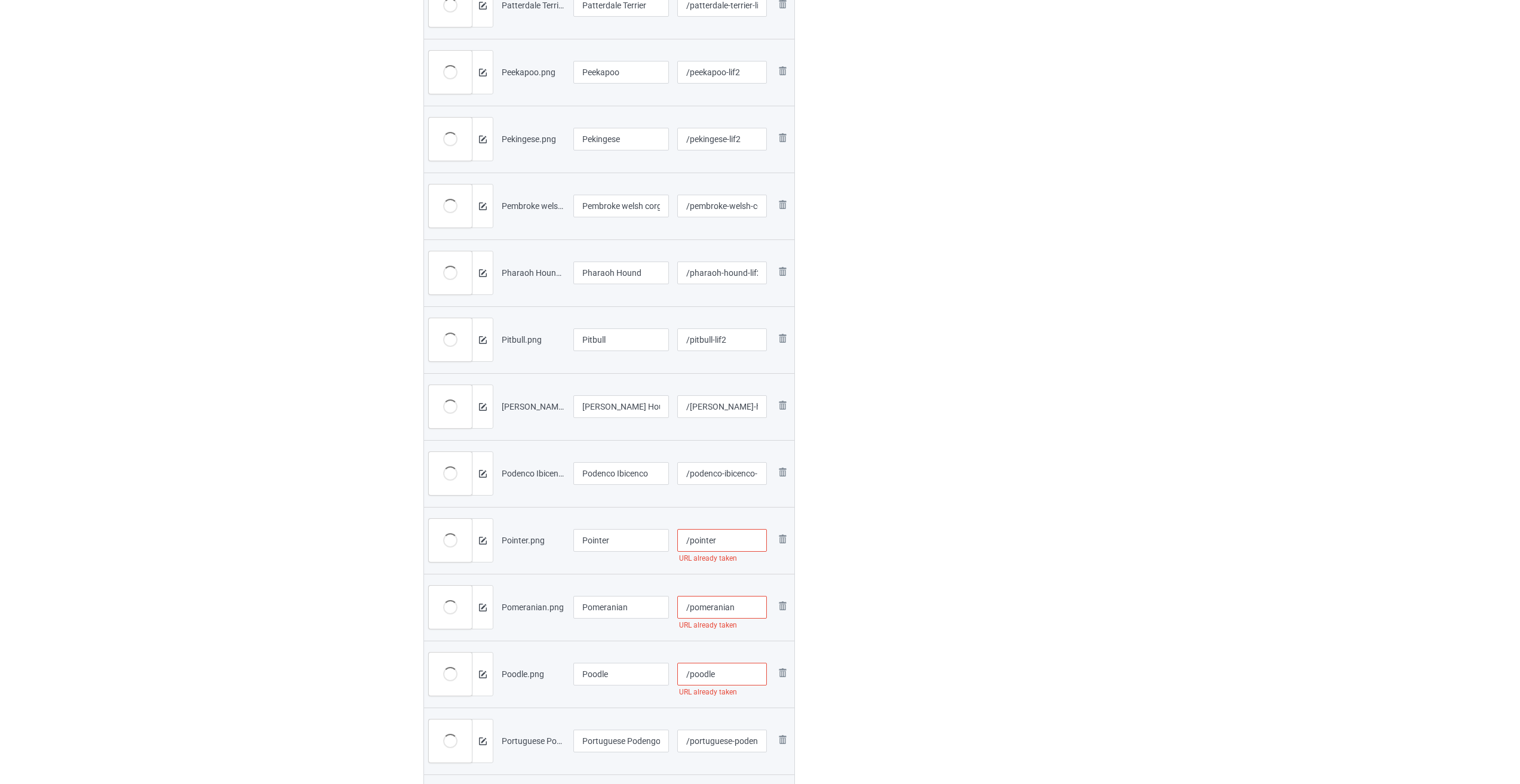
paste input "-lif2"
type input "/pointer-lif2"
click at [746, 604] on input "/pomeranian" at bounding box center [722, 607] width 90 height 23
paste input "-lif2"
type input "/pomeranian-lif2"
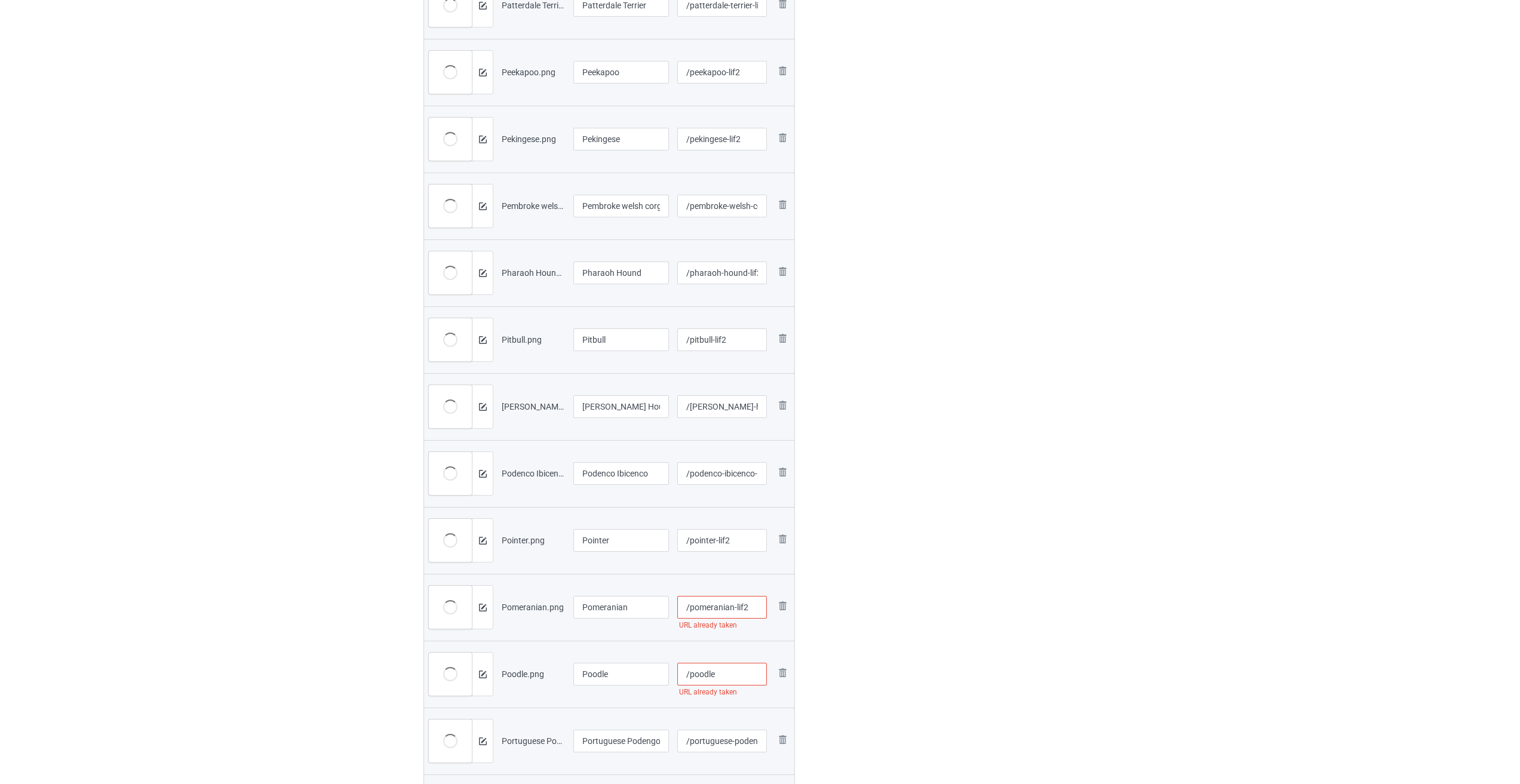
click at [728, 670] on input "/poodle" at bounding box center [722, 674] width 90 height 23
paste
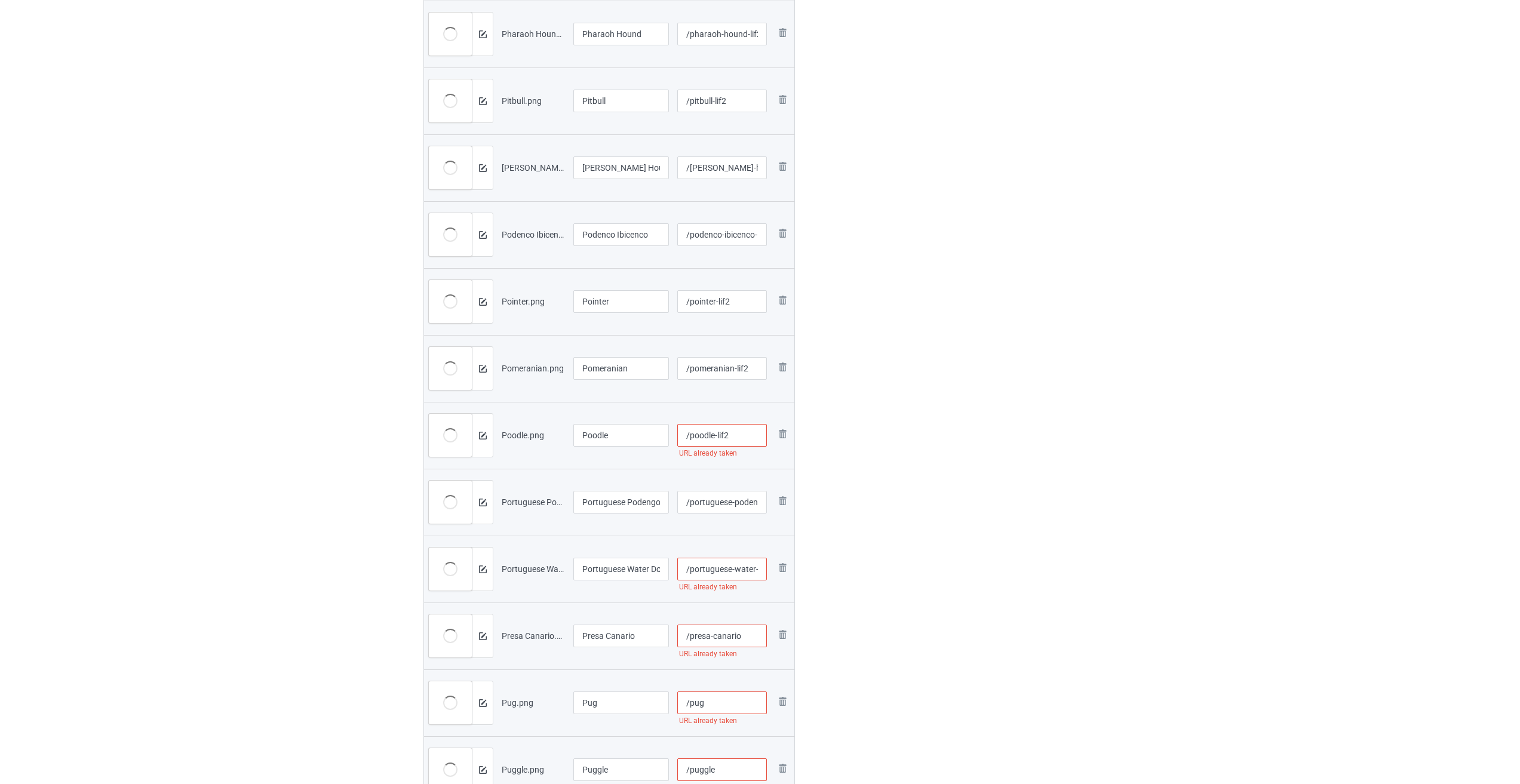
type input "/poodle-lif2"
click at [722, 504] on input "/portuguese-podengo" at bounding box center [722, 502] width 90 height 23
type input "/portuguese-podengo-lif2"
click at [734, 565] on input "/portuguese-water-dog" at bounding box center [722, 569] width 90 height 23
type input "/portuguese-water-dog-lif2"
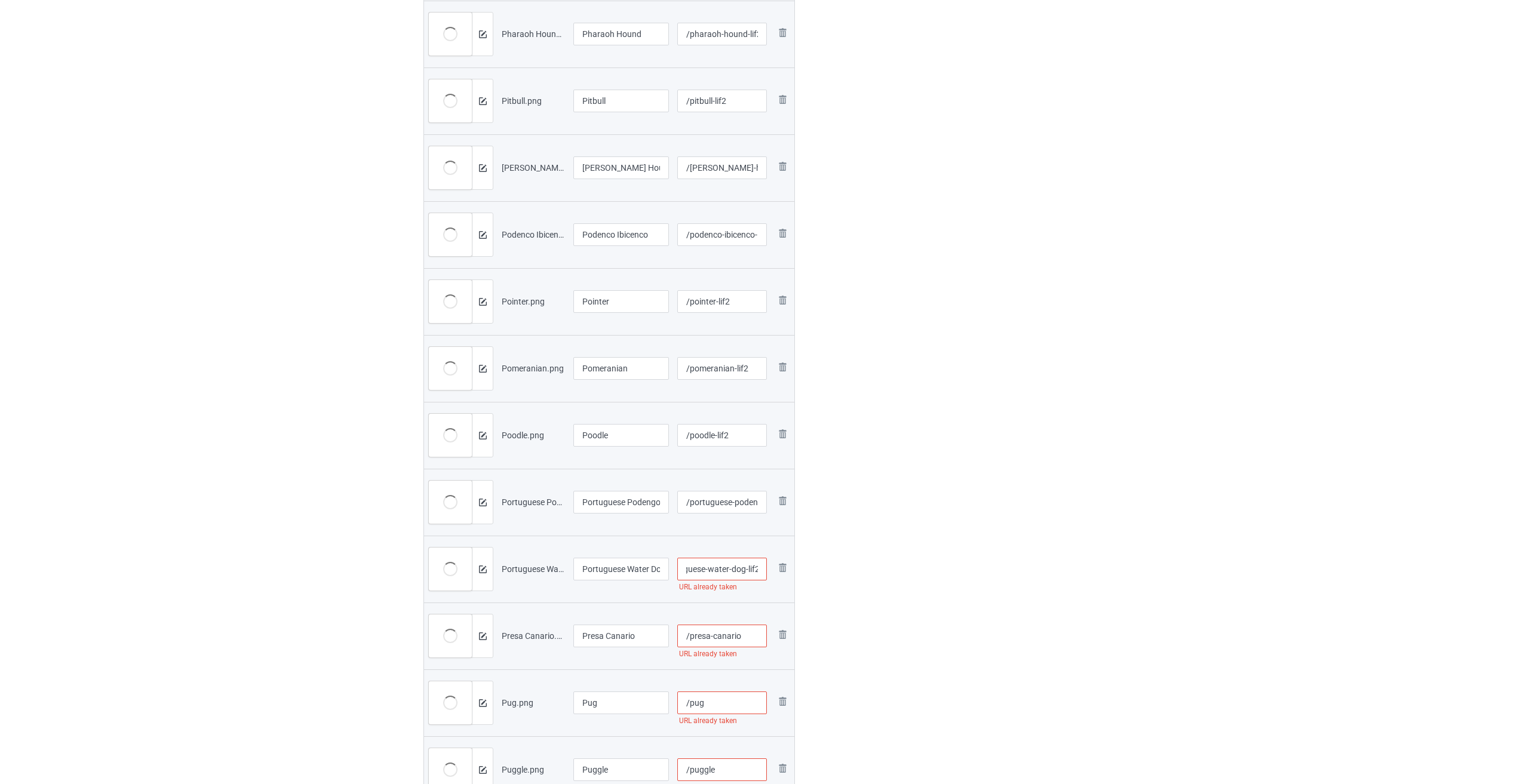
click at [742, 636] on input "/presa-canario" at bounding box center [722, 636] width 90 height 23
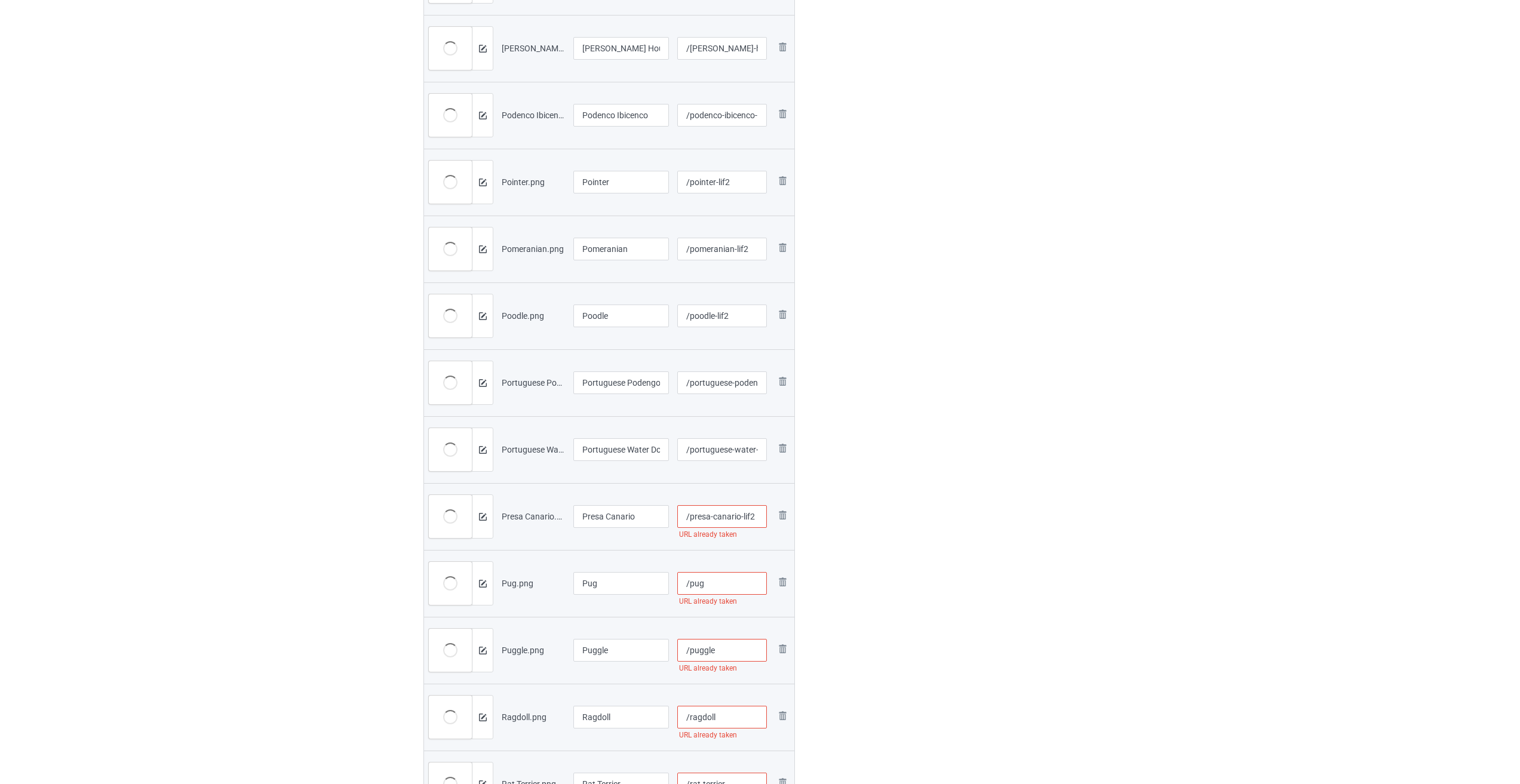
type input "/presa-canario-lif2"
click at [730, 582] on input "/pug" at bounding box center [722, 584] width 90 height 23
type input "/pug-lif2"
click at [743, 656] on input "/puggle" at bounding box center [722, 650] width 90 height 23
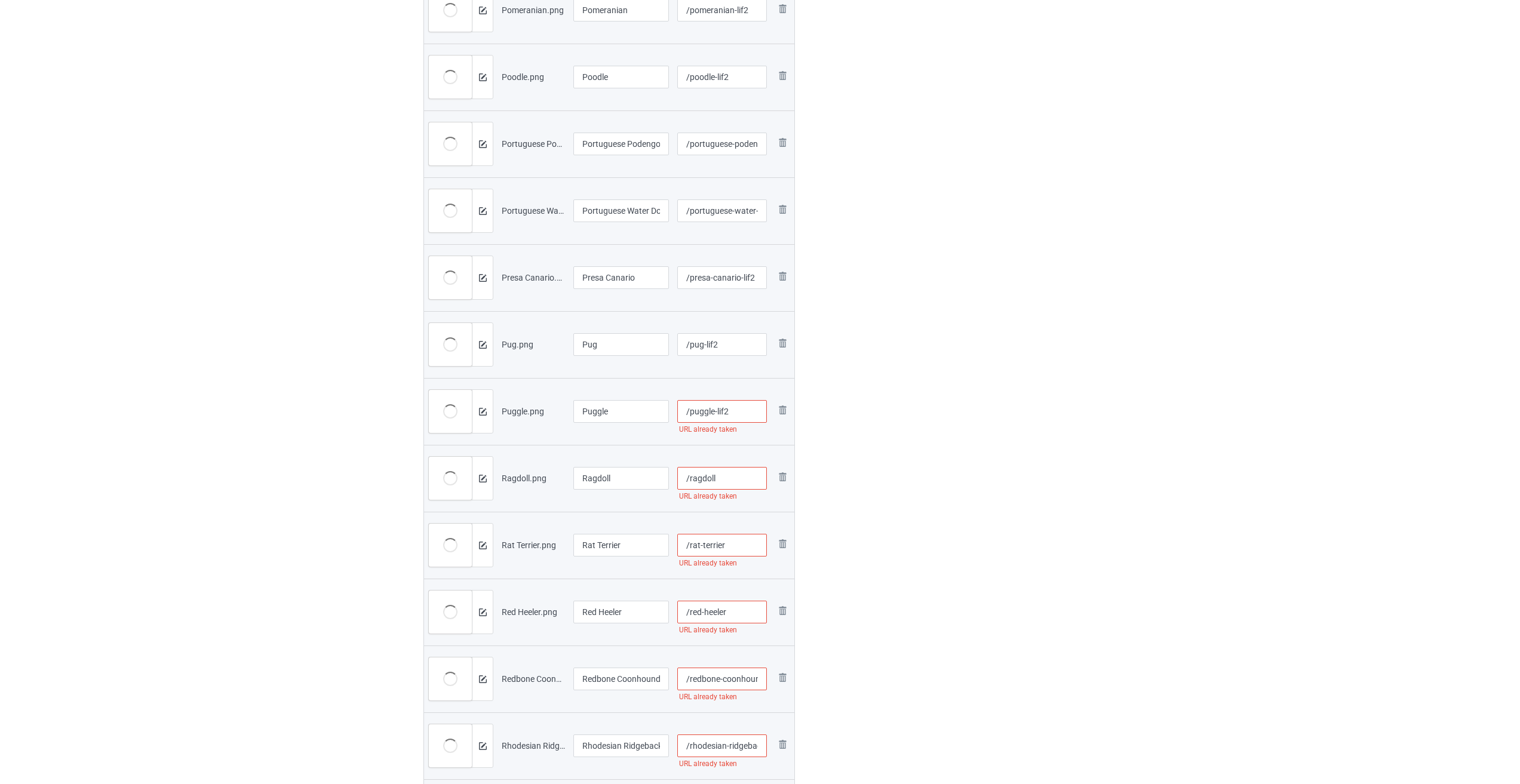
type input "/puggle-lif2"
click at [724, 478] on input "/ragdoll" at bounding box center [722, 478] width 90 height 23
type input "/ragdoll-lif2"
click at [731, 343] on input "/pug-lif2" at bounding box center [722, 344] width 90 height 23
type input "/pug-lif2"
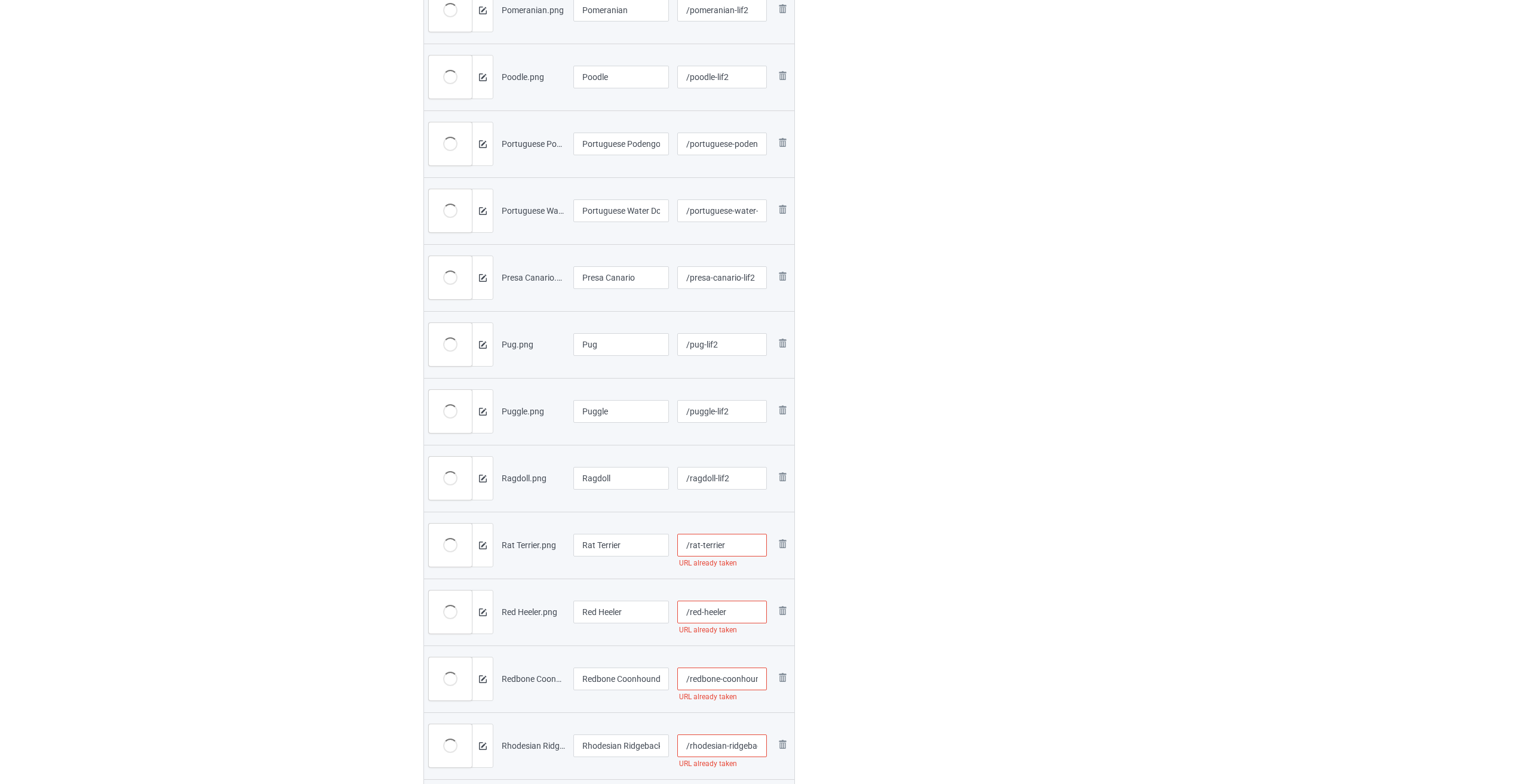
click at [745, 546] on input "/rat-terrier" at bounding box center [722, 545] width 90 height 23
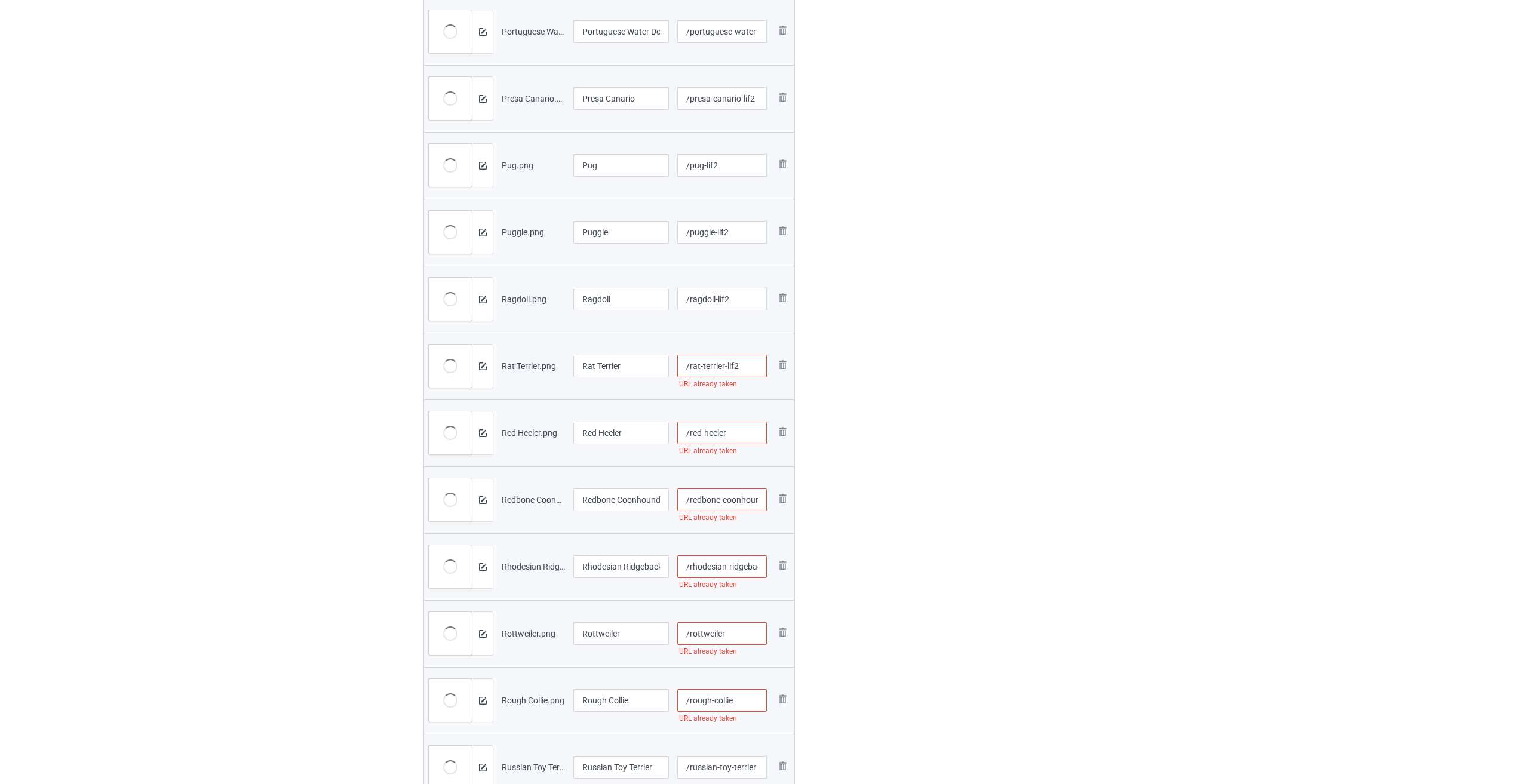
type input "/rat-terrier-lif2"
click at [743, 438] on input "/red-heeler" at bounding box center [722, 433] width 90 height 23
type input "/red-heeler-lif2"
click at [740, 499] on input "/redbone-coonhound" at bounding box center [722, 500] width 90 height 23
type input "/redbone-coonhound-lif2"
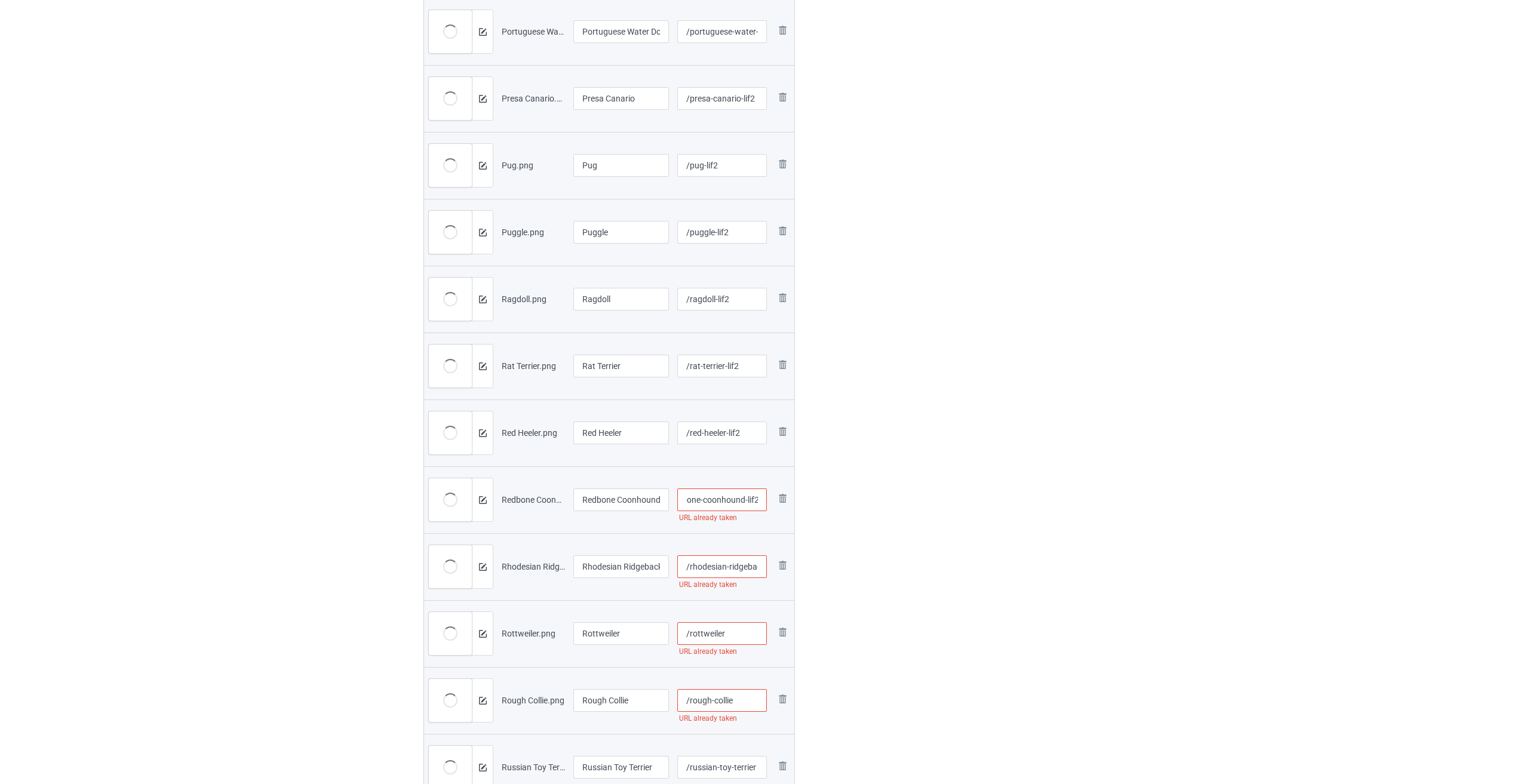
click at [728, 564] on input "/rhodesian-ridgeback" at bounding box center [722, 566] width 90 height 23
type input "/rhodesian-ridgeback-lif2"
click at [732, 630] on input "/rottweiler" at bounding box center [722, 633] width 90 height 23
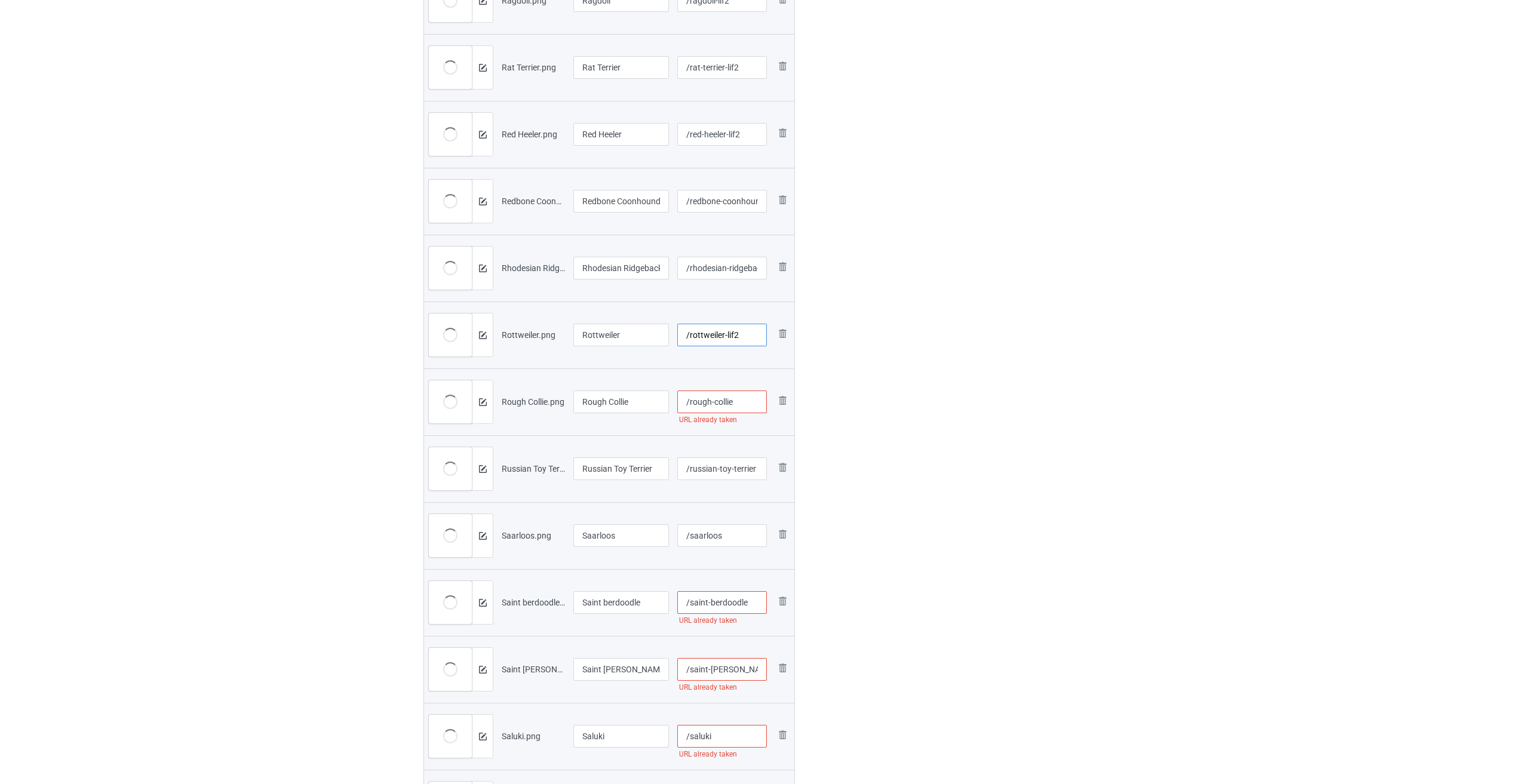
type input "/rottweiler-lif2"
click at [743, 399] on input "/rough-collie" at bounding box center [722, 402] width 90 height 23
type input "/rough-collie-lif2"
click at [731, 466] on input "/russian-toy-terrier" at bounding box center [722, 468] width 90 height 23
type input "/russian-toy-terrier-lif2"
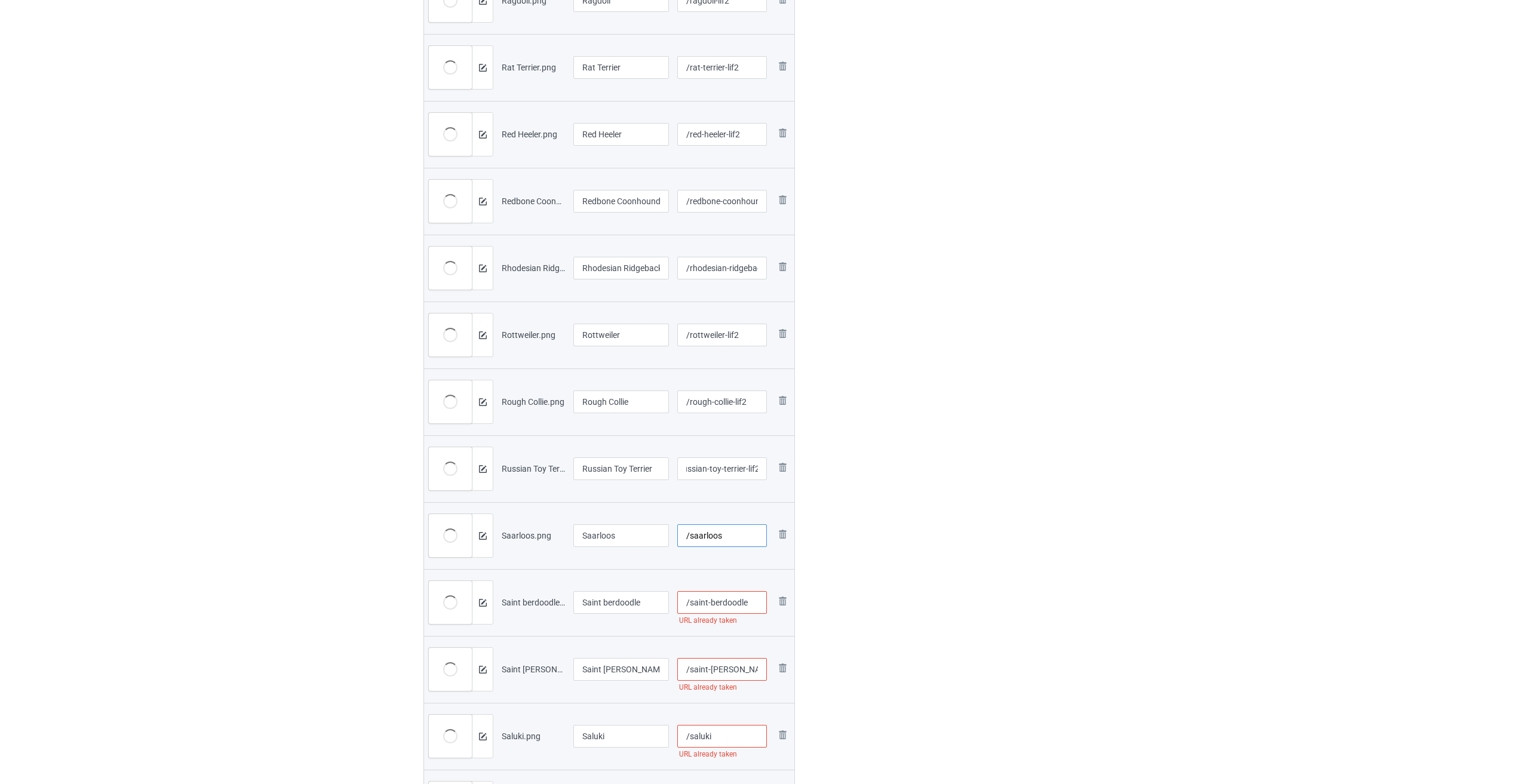
click at [725, 531] on input "/saarloos" at bounding box center [722, 535] width 90 height 23
type input "/saarloos-lif2"
click at [754, 602] on input "/saint-berdoodle" at bounding box center [722, 602] width 90 height 23
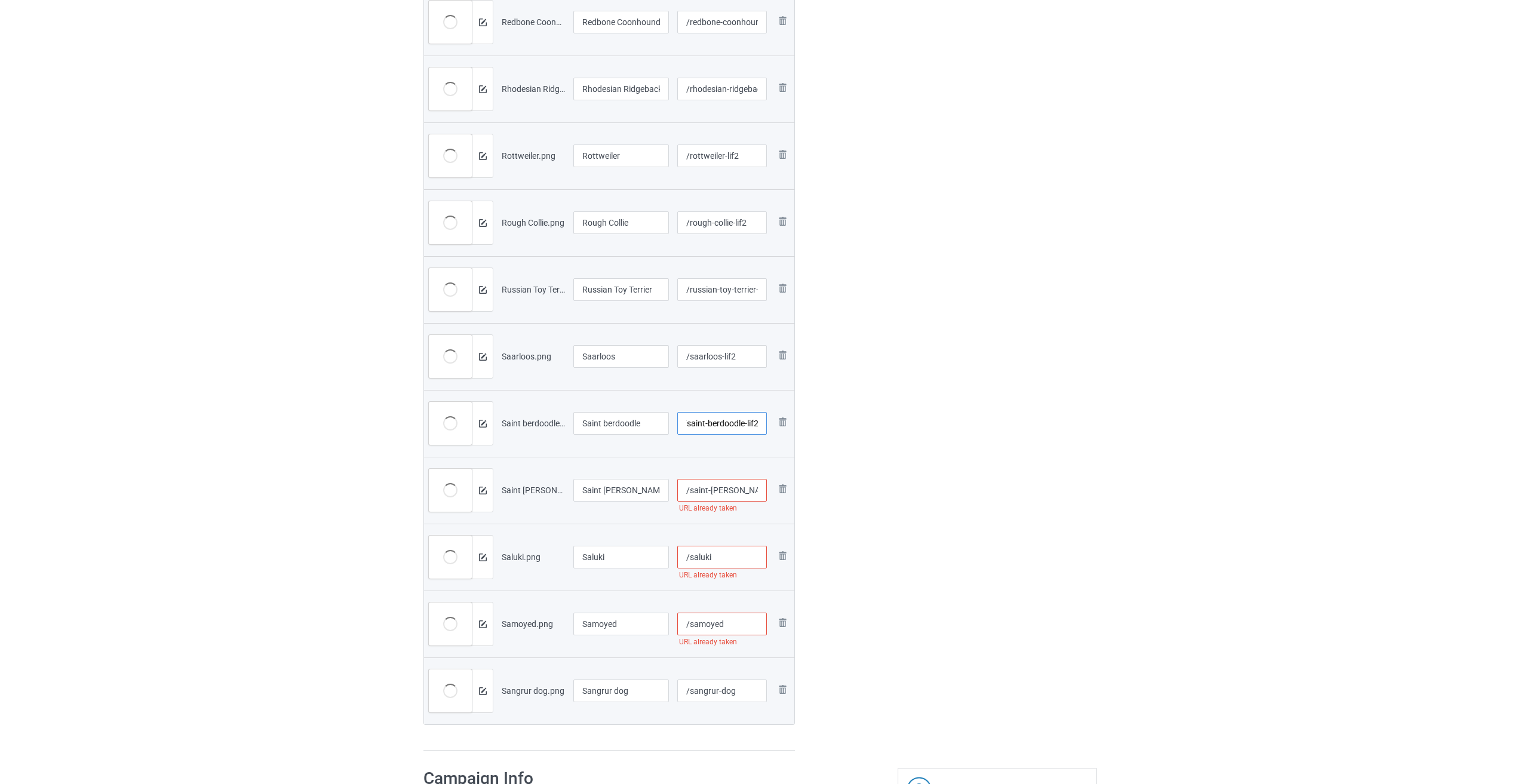
type input "/saint-berdoodle-lif2"
click at [749, 494] on input "/saint-[PERSON_NAME]" at bounding box center [722, 490] width 90 height 23
type input "/saint-[PERSON_NAME]-lif2"
click at [723, 558] on input "/saluki" at bounding box center [722, 557] width 90 height 23
type input "/saluki-lif2"
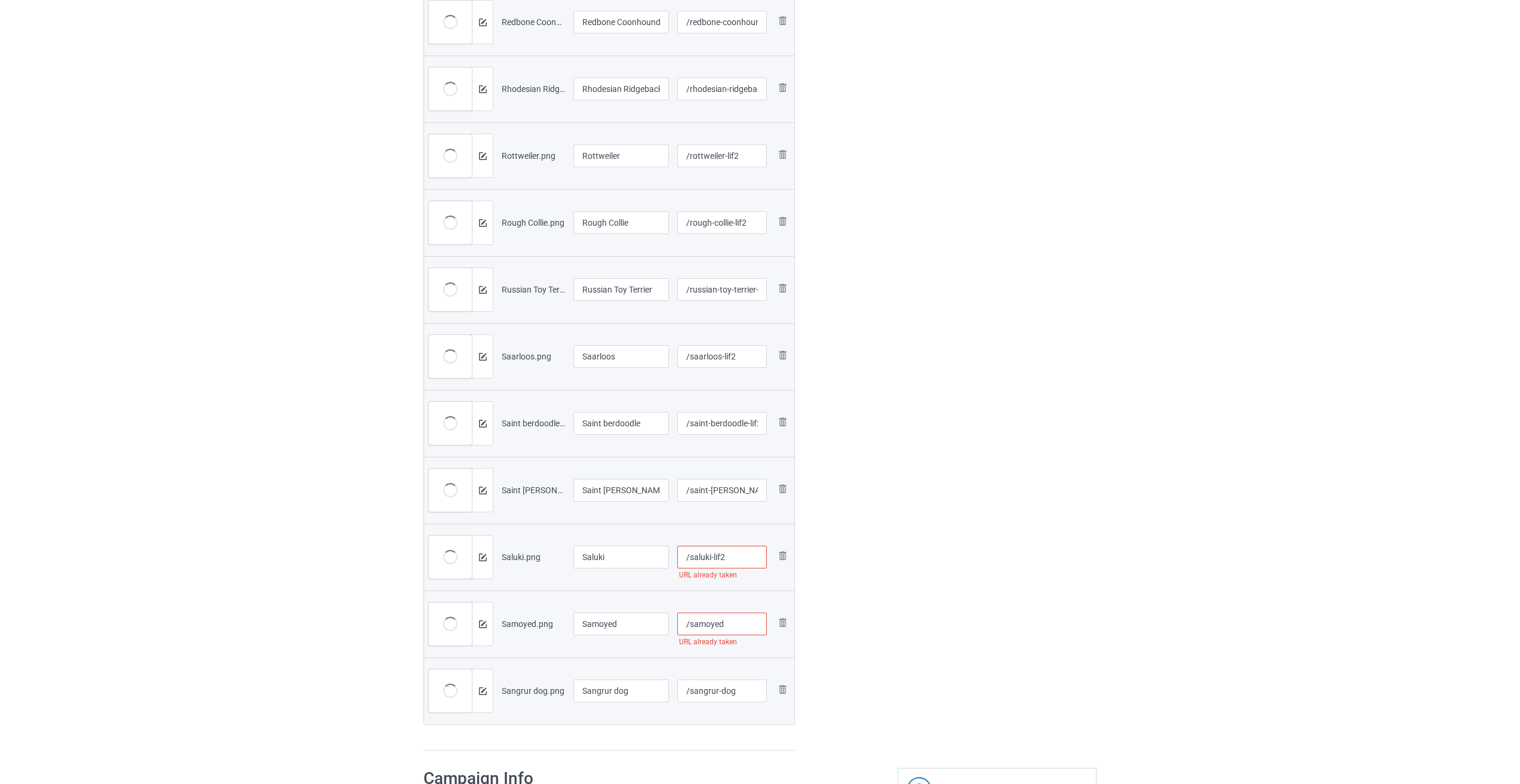
click at [731, 621] on input "/samoyed" at bounding box center [722, 624] width 90 height 23
type input "/samoyed-lif2"
click at [746, 691] on input "/sangrur-dog" at bounding box center [722, 691] width 90 height 23
type input "/sangrur-dog-lif2"
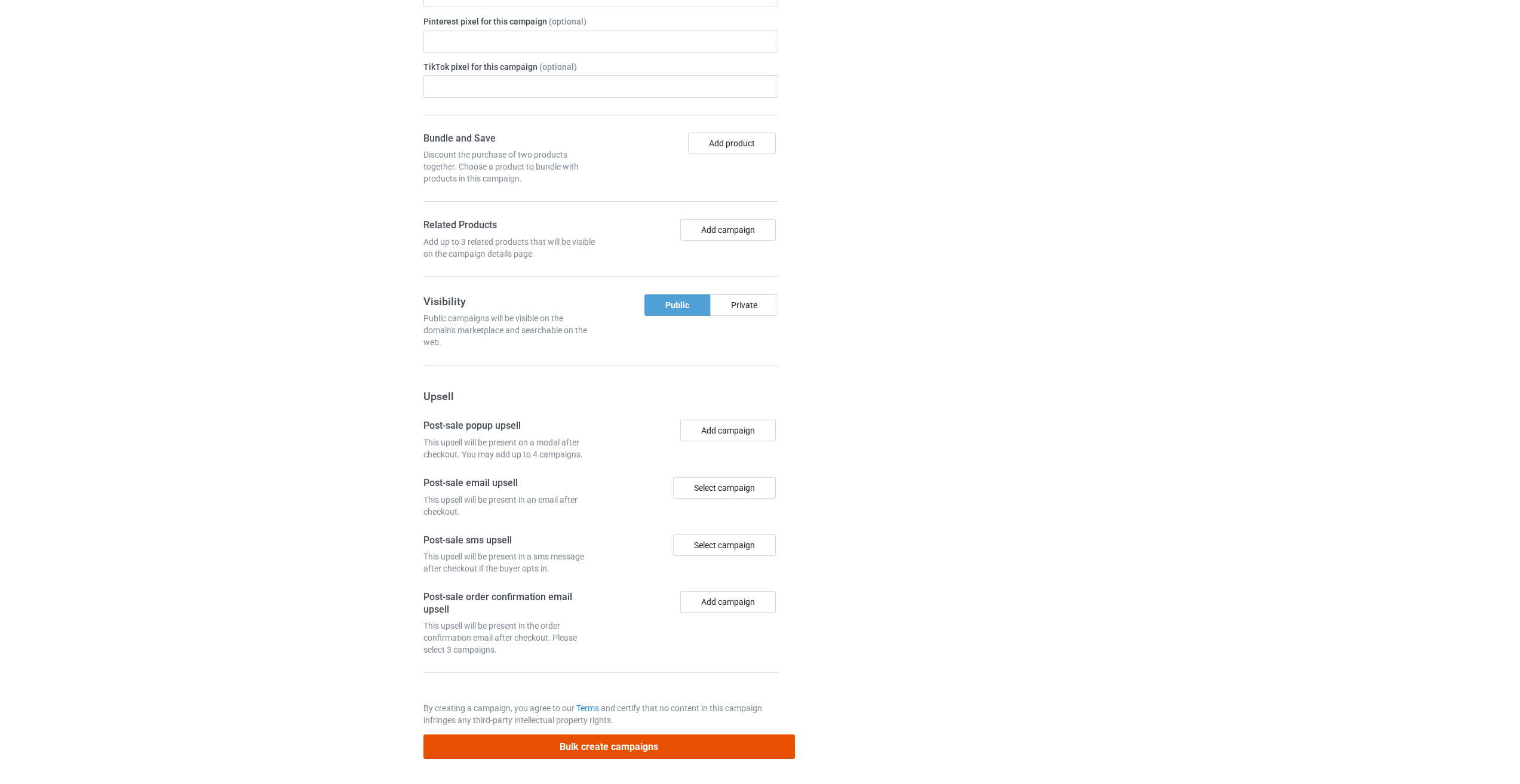
click at [583, 743] on button "Bulk create campaigns" at bounding box center [609, 746] width 371 height 25
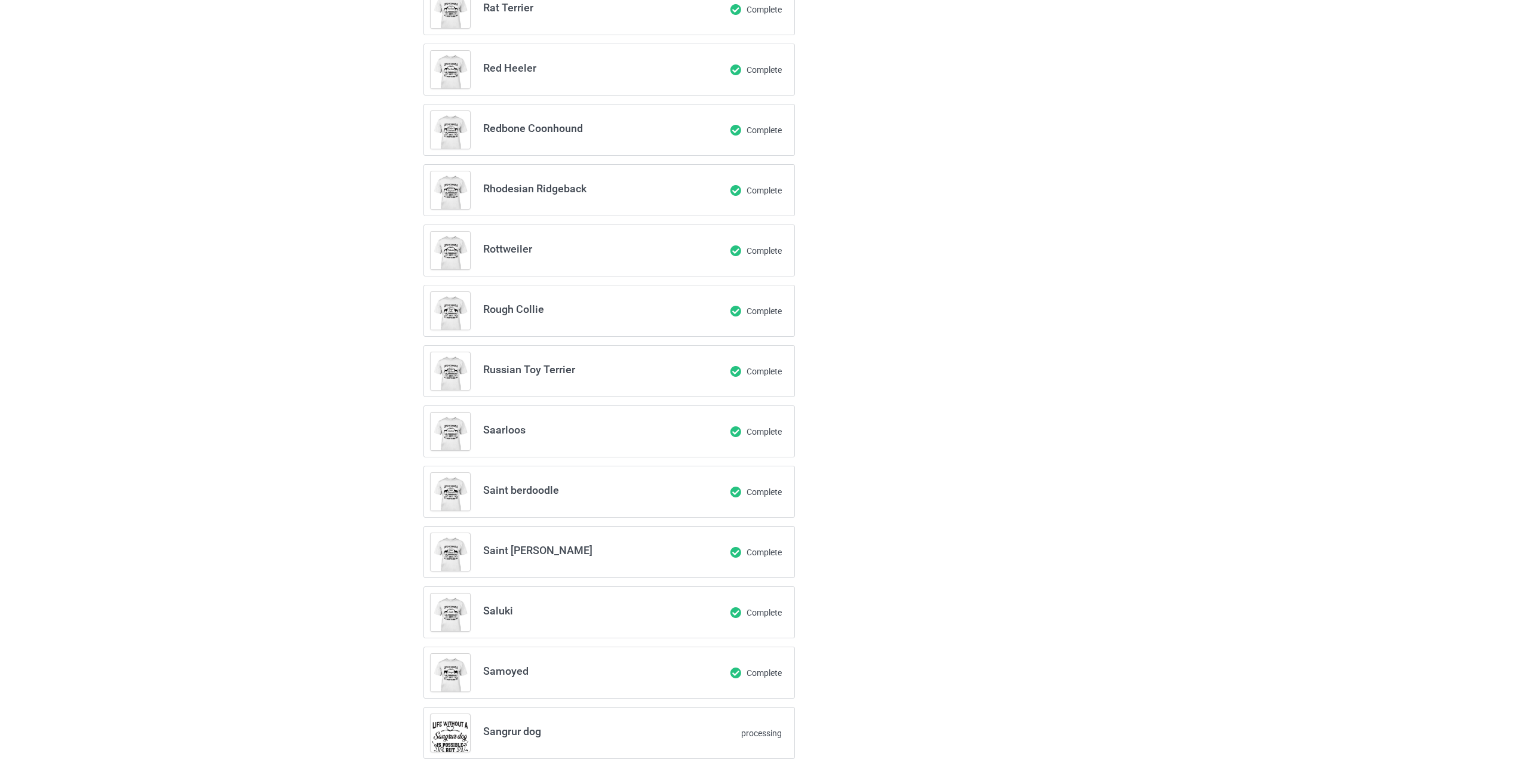
scroll to position [2341, 0]
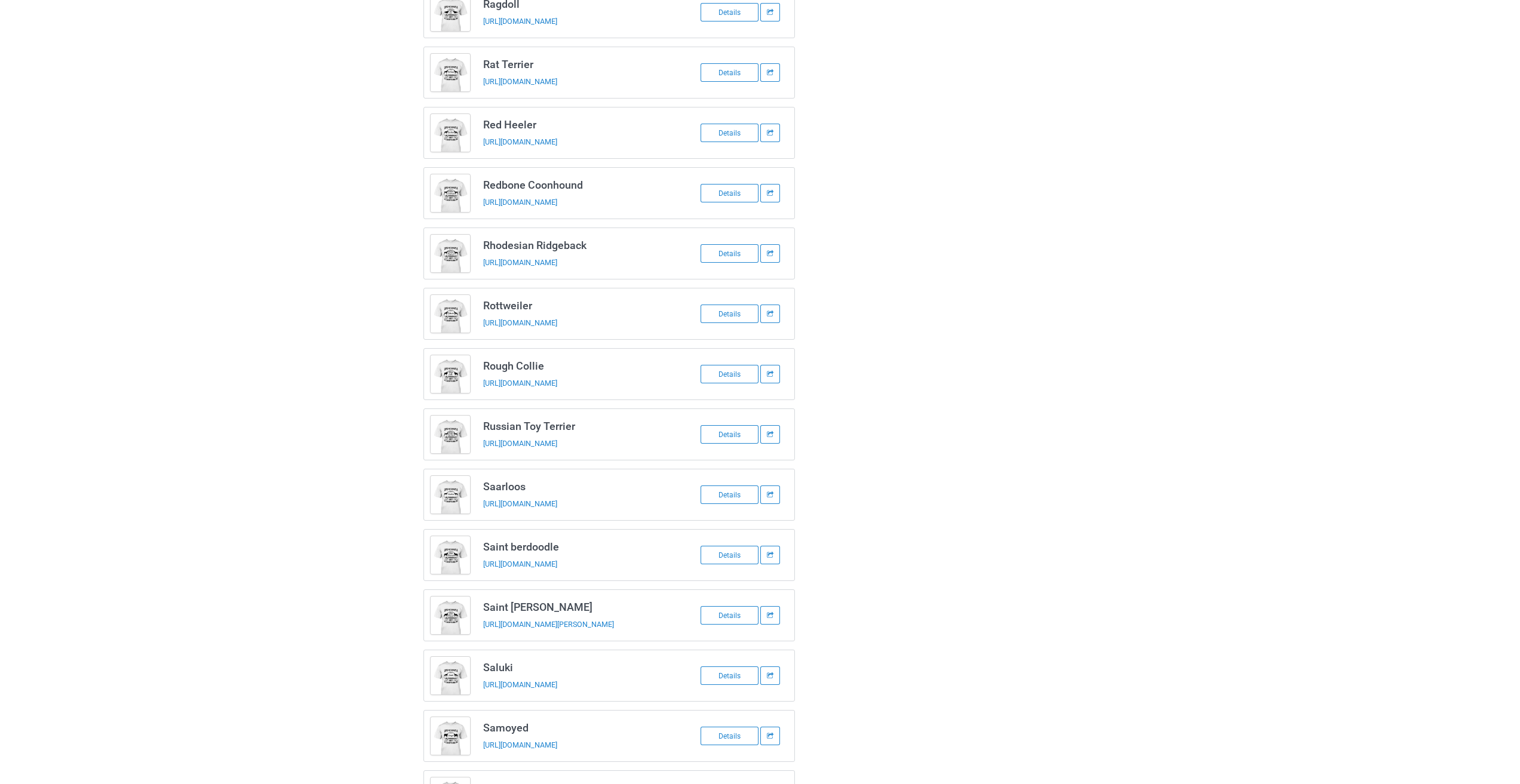
drag, startPoint x: 652, startPoint y: 677, endPoint x: 1528, endPoint y: -52, distance: 1139.7
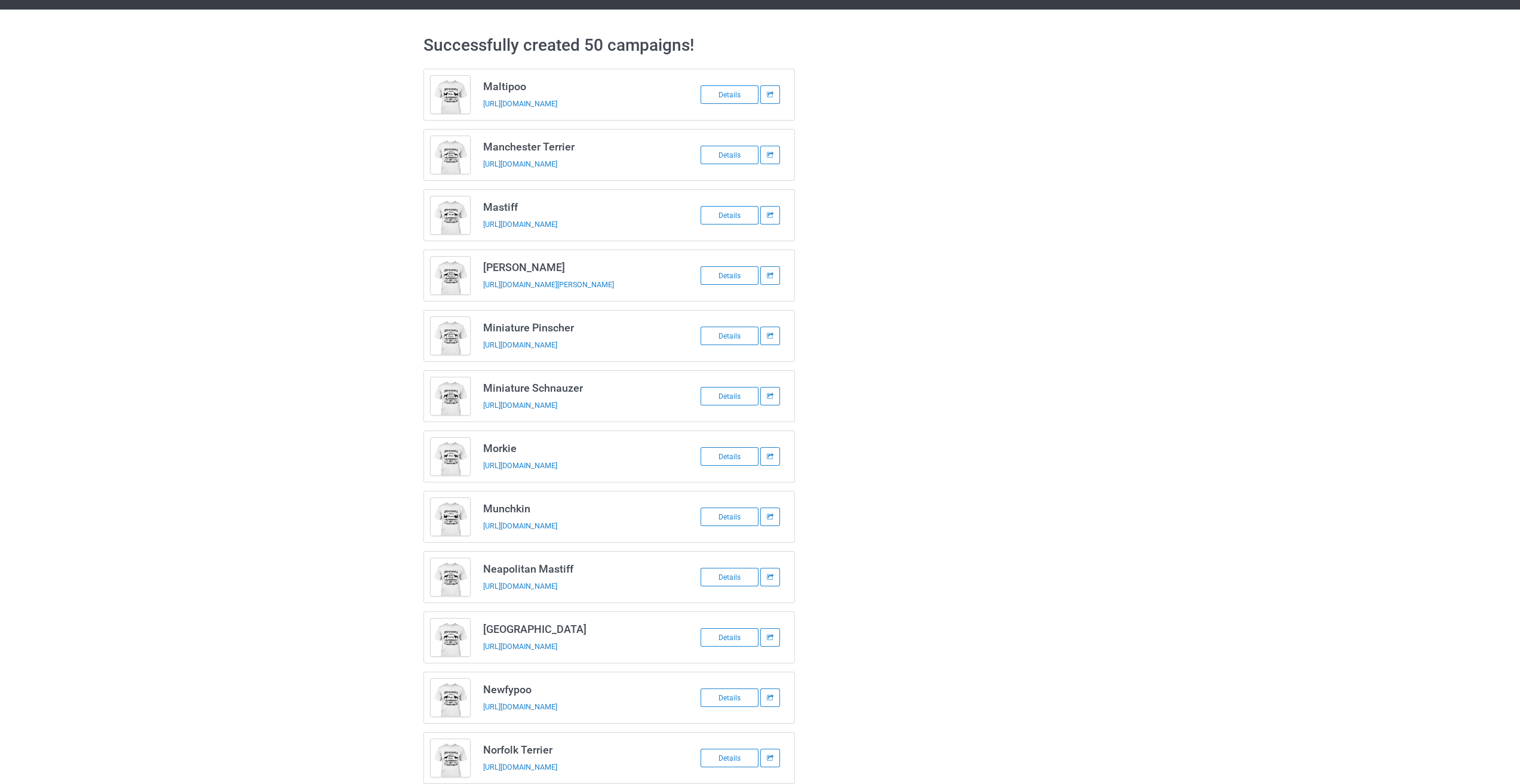
scroll to position [0, 0]
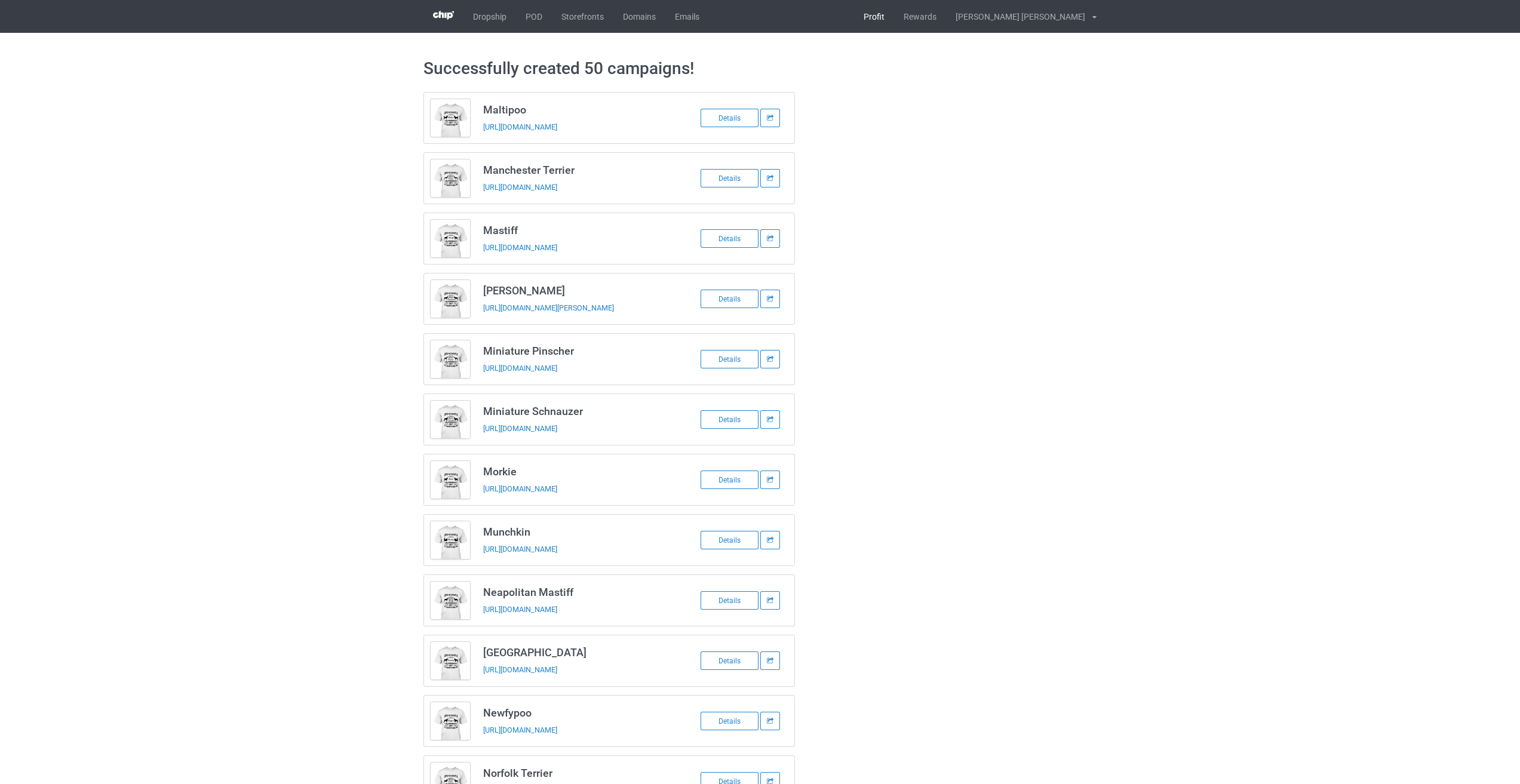
click at [894, 17] on link "Profit" at bounding box center [874, 17] width 40 height 33
